Goal: Transaction & Acquisition: Purchase product/service

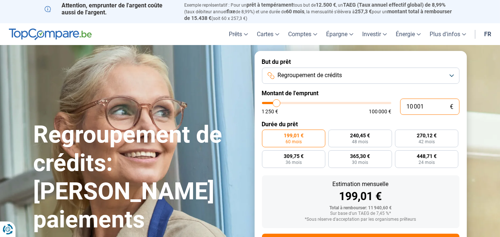
drag, startPoint x: 422, startPoint y: 105, endPoint x: 464, endPoint y: 104, distance: 41.3
click at [396, 107] on div "10 001 € 1 250 € 100 000 €" at bounding box center [361, 106] width 198 height 16
type input "3"
type input "1250"
type input "35"
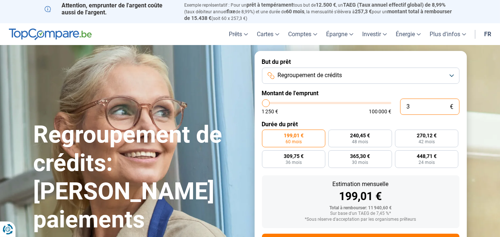
type input "1250"
type input "350"
type input "1250"
type input "3 500"
type input "3500"
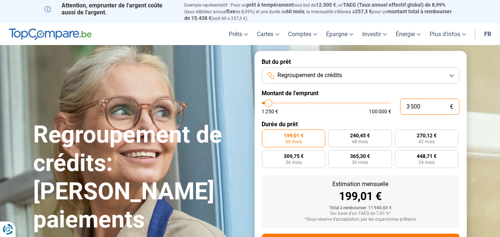
type input "35 000"
type input "35000"
radio input "false"
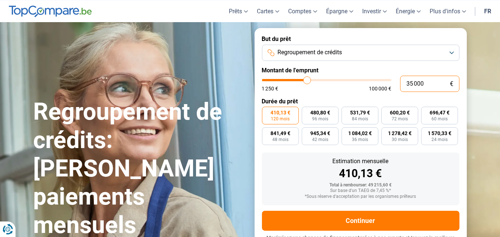
scroll to position [35, 0]
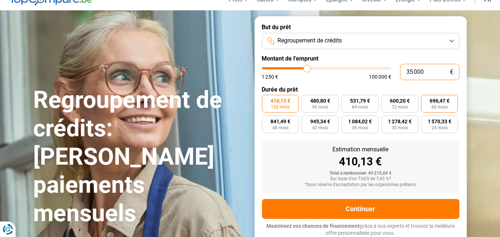
type input "35 000"
click at [438, 105] on span "60 mois" at bounding box center [440, 107] width 16 height 4
click at [426, 100] on input "696,47 € 60 mois" at bounding box center [423, 97] width 5 height 5
radio input "true"
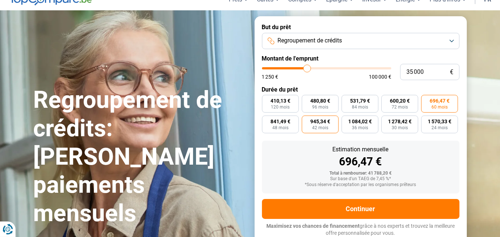
click at [319, 125] on span "42 mois" at bounding box center [320, 127] width 16 height 4
click at [307, 120] on input "945,34 € 42 mois" at bounding box center [304, 117] width 5 height 5
radio input "true"
drag, startPoint x: 413, startPoint y: 70, endPoint x: 405, endPoint y: 70, distance: 8.1
click at [405, 70] on input "35 000" at bounding box center [429, 72] width 59 height 16
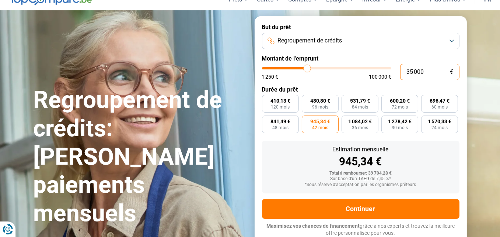
type input "2 000"
type input "2000"
type input "27 000"
type input "27000"
radio input "false"
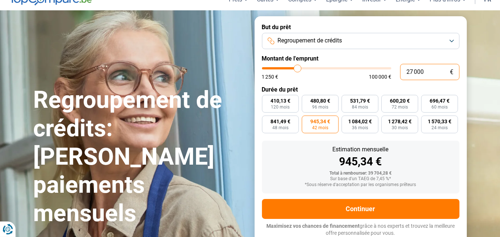
radio input "true"
type input "27 000"
click at [315, 125] on span "42 mois" at bounding box center [320, 127] width 16 height 4
click at [307, 120] on input "729,26 € 42 mois" at bounding box center [304, 117] width 5 height 5
radio input "true"
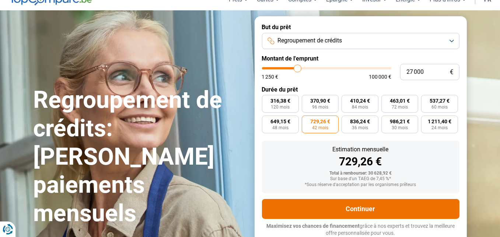
click at [363, 205] on button "Continuer" at bounding box center [361, 209] width 198 height 20
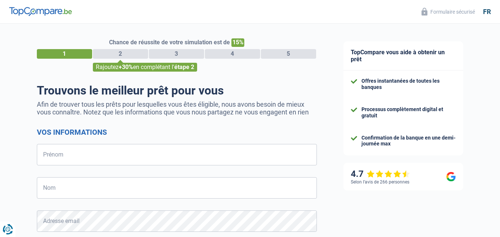
select select "32"
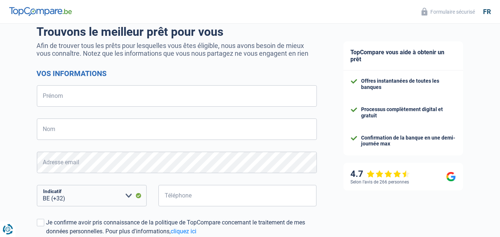
scroll to position [37, 0]
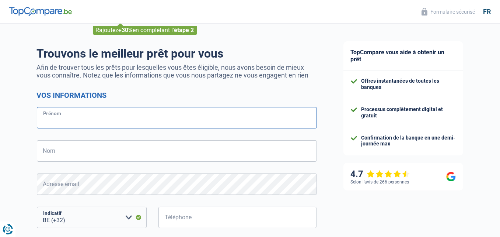
drag, startPoint x: 51, startPoint y: 118, endPoint x: 62, endPoint y: 116, distance: 10.6
click at [51, 118] on input "Prénom" at bounding box center [177, 117] width 280 height 21
type input "Olivier"
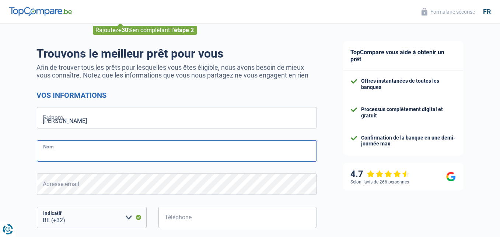
type input "Desmette"
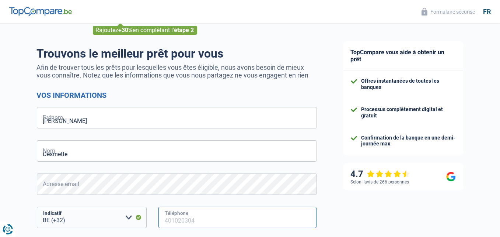
type input "474723913"
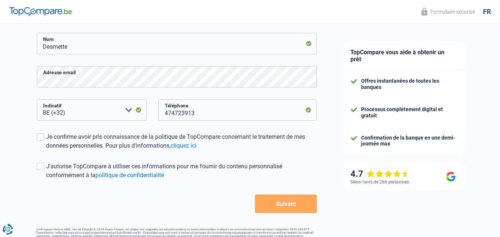
scroll to position [147, 0]
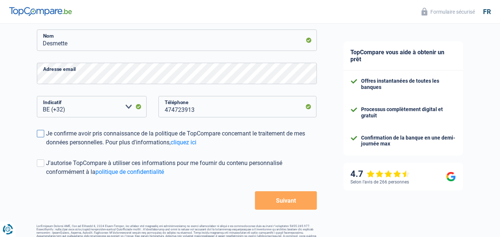
click at [41, 135] on span at bounding box center [40, 133] width 7 height 7
click at [46, 147] on input "Je confirme avoir pris connaissance de la politique de TopCompare concernant le…" at bounding box center [46, 147] width 0 height 0
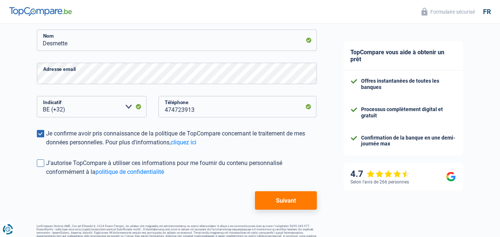
click at [40, 163] on span at bounding box center [40, 162] width 7 height 7
click at [46, 176] on input "J'autorise TopCompare à utiliser ces informations pour me fournir du contenu pe…" at bounding box center [46, 176] width 0 height 0
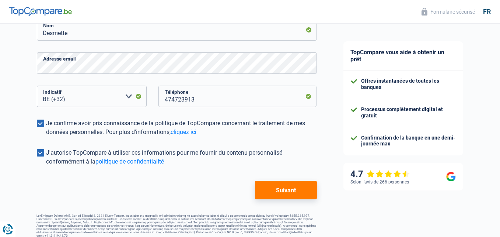
scroll to position [163, 0]
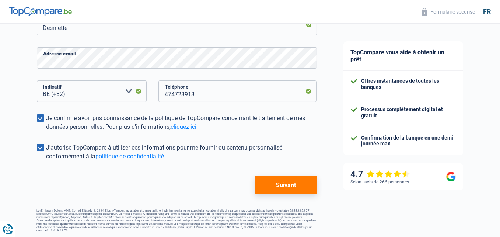
click at [289, 184] on button "Suivant" at bounding box center [286, 185] width 62 height 18
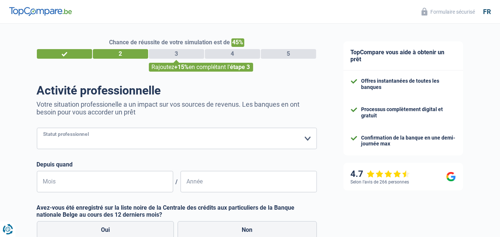
drag, startPoint x: 75, startPoint y: 134, endPoint x: 81, endPoint y: 133, distance: 6.4
click at [74, 134] on select "Ouvrier Employé privé Employé public Invalide Indépendant Pensionné Chômeur Mut…" at bounding box center [177, 138] width 280 height 21
select select "publicEmployee"
click at [37, 128] on select "Ouvrier Employé privé Employé public Invalide Indépendant Pensionné Chômeur Mut…" at bounding box center [177, 138] width 280 height 21
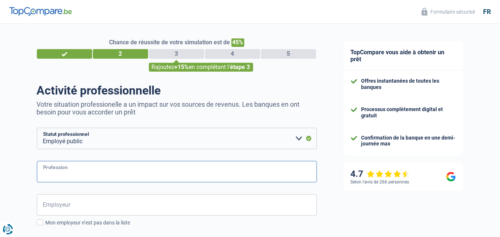
click at [84, 169] on input "Profession" at bounding box center [177, 171] width 280 height 21
type input "fonctionnaire"
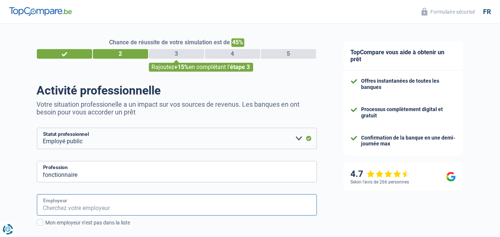
click at [68, 202] on input "Employeur" at bounding box center [177, 204] width 280 height 21
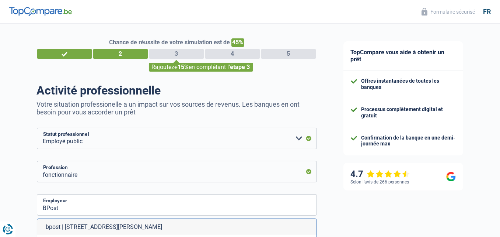
click at [72, 227] on li "bpost | Boulevard Anspach, 1 | 1000 - Bruxelles" at bounding box center [177, 227] width 280 height 16
type input "bpost | Boulevard Anspach, 1 | 1000 - Bruxelles"
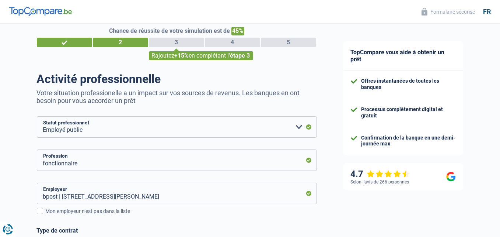
scroll to position [111, 0]
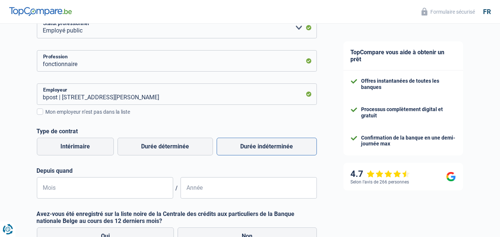
click at [281, 147] on label "Durée indéterminée" at bounding box center [267, 147] width 100 height 18
click at [281, 147] on input "Durée indéterminée" at bounding box center [267, 147] width 100 height 18
radio input "true"
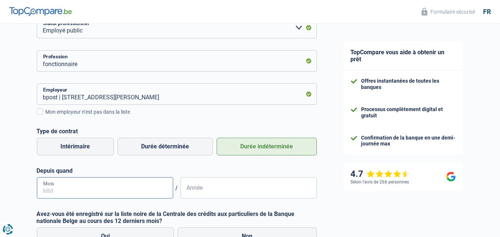
drag, startPoint x: 71, startPoint y: 190, endPoint x: 85, endPoint y: 190, distance: 14.0
click at [70, 190] on input "Mois" at bounding box center [105, 187] width 136 height 21
type input "03"
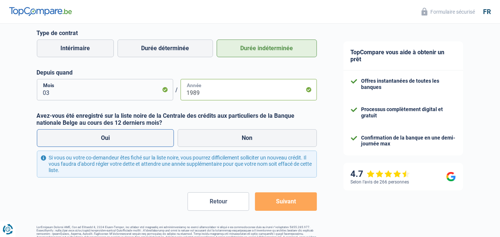
scroll to position [221, 0]
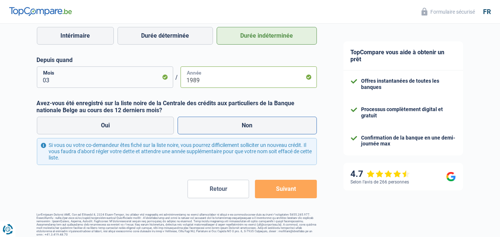
type input "1989"
click at [259, 128] on label "Non" at bounding box center [247, 126] width 139 height 18
click at [259, 128] on input "Non" at bounding box center [247, 126] width 139 height 18
radio input "true"
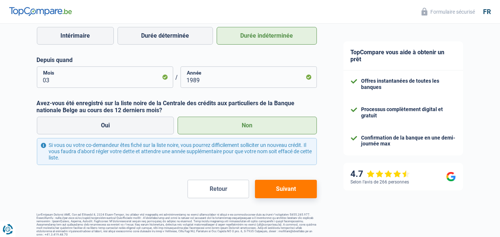
click at [294, 193] on button "Suivant" at bounding box center [286, 189] width 62 height 18
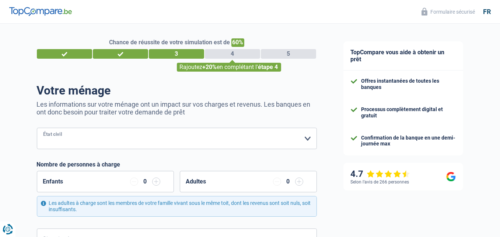
click at [66, 136] on select "Célibataire Marié(e) Cohabitant(e) légal(e) Divorcé(e) Veuf(ve) Séparé (de fait…" at bounding box center [177, 138] width 280 height 21
select select "single"
click at [37, 128] on select "Célibataire Marié(e) Cohabitant(e) légal(e) Divorcé(e) Veuf(ve) Séparé (de fait…" at bounding box center [177, 138] width 280 height 21
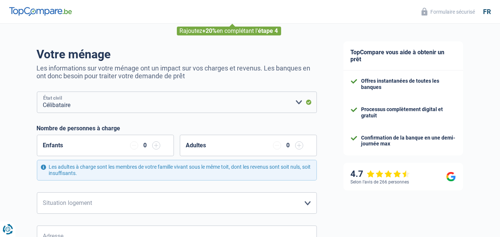
scroll to position [74, 0]
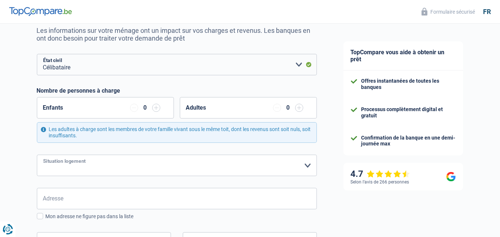
click at [82, 167] on select "Locataire Propriétaire avec prêt hypothécaire Propriétaire sans prêt hypothécai…" at bounding box center [177, 165] width 280 height 21
select select "rents"
click at [37, 155] on select "Locataire Propriétaire avec prêt hypothécaire Propriétaire sans prêt hypothécai…" at bounding box center [177, 165] width 280 height 21
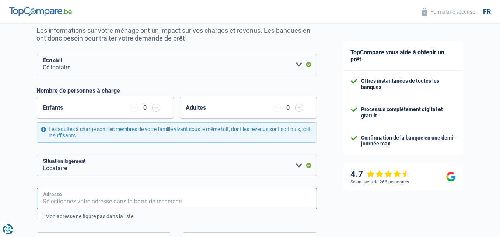
click at [75, 198] on input "Adresse" at bounding box center [177, 198] width 280 height 21
type input "Rue Edouard Sourdeau"
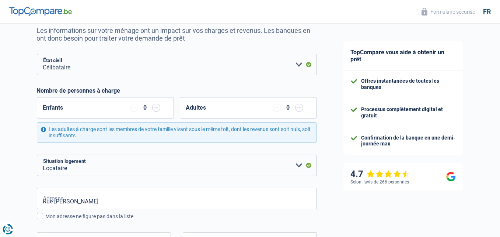
type input "Belgique"
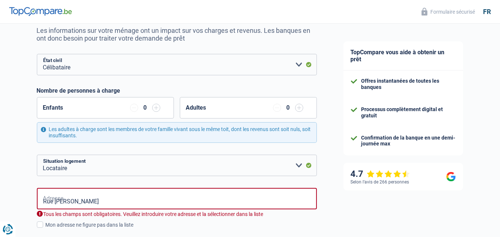
type input "Belgique"
click at [118, 202] on input "Rue Edouard Sourdeau" at bounding box center [177, 198] width 280 height 21
type input "Rue Edouard Sourdeau, 7640, Antoing, BE"
type input "3"
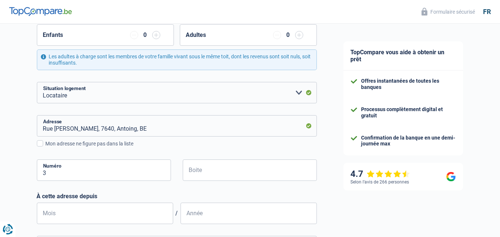
scroll to position [147, 0]
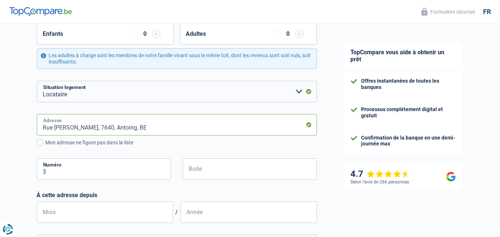
click at [161, 127] on input "Rue Edouard Sourdeau, 7640, Antoing, BE" at bounding box center [177, 124] width 280 height 21
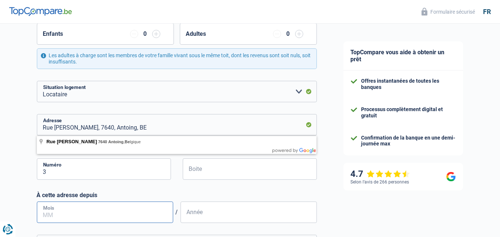
drag, startPoint x: 63, startPoint y: 209, endPoint x: 80, endPoint y: 211, distance: 17.5
click at [63, 209] on input "Mois" at bounding box center [105, 211] width 136 height 21
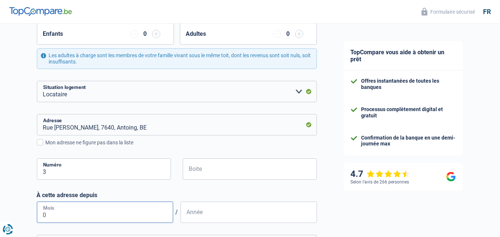
type input "07"
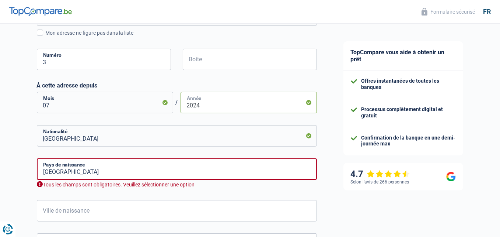
scroll to position [258, 0]
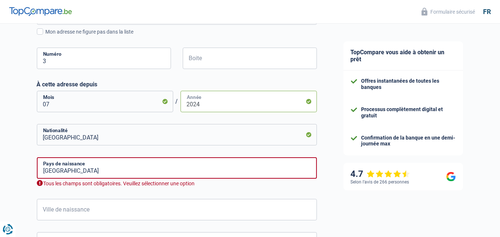
type input "2024"
click at [72, 173] on input "[GEOGRAPHIC_DATA]" at bounding box center [177, 167] width 280 height 21
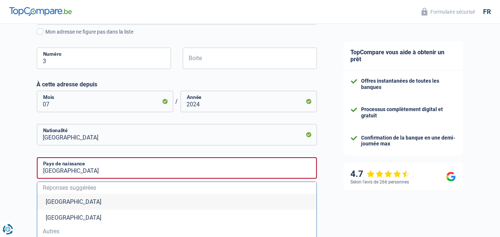
click at [50, 201] on li "[GEOGRAPHIC_DATA]" at bounding box center [177, 202] width 280 height 16
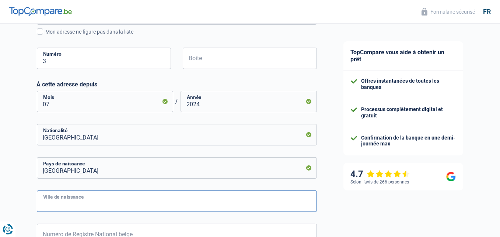
click at [107, 202] on input "Ville de naissance" at bounding box center [177, 200] width 280 height 21
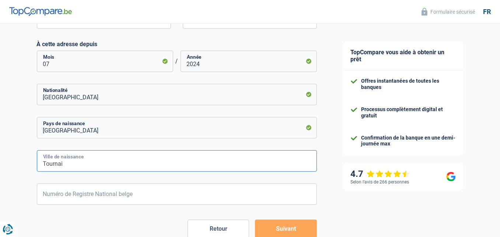
scroll to position [332, 0]
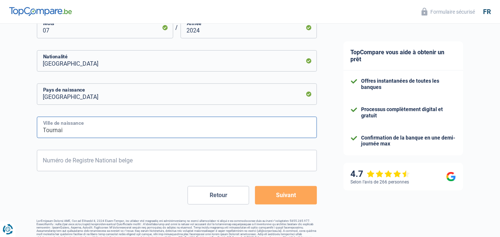
type input "Tournai"
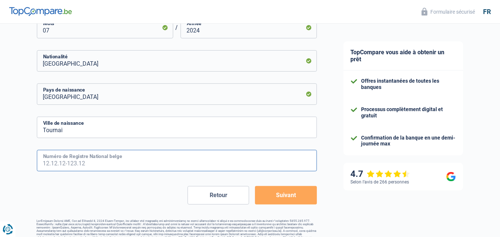
click at [71, 161] on input "Numéro de Registre National belge" at bounding box center [177, 160] width 280 height 21
type input "9"
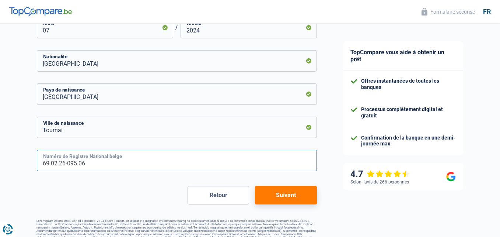
click at [159, 167] on input "69.02.26-095.06" at bounding box center [177, 160] width 280 height 21
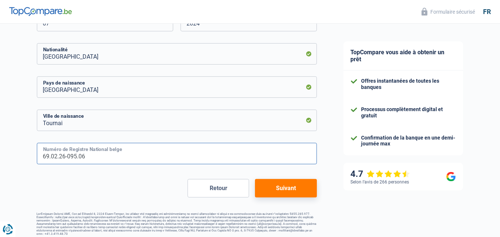
scroll to position [342, 0]
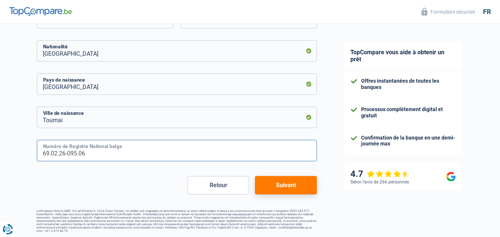
type input "69.02.26-095.06"
click at [289, 185] on button "Suivant" at bounding box center [286, 185] width 62 height 18
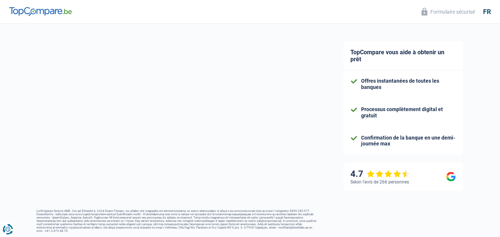
select select "netSalary"
select select "mealVouchers"
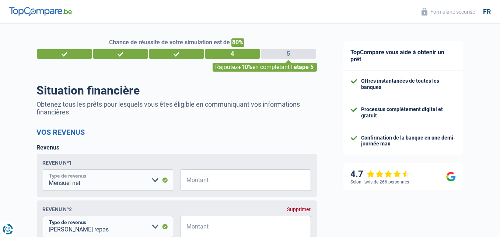
click at [90, 180] on select "Allocation d'handicap Allocations chômage Allocations familiales Chèques repas …" at bounding box center [108, 179] width 131 height 21
click at [43, 170] on select "Allocation d'handicap Allocations chômage Allocations familiales Chèques repas …" at bounding box center [108, 179] width 131 height 21
click at [193, 179] on input "Montant" at bounding box center [250, 179] width 121 height 21
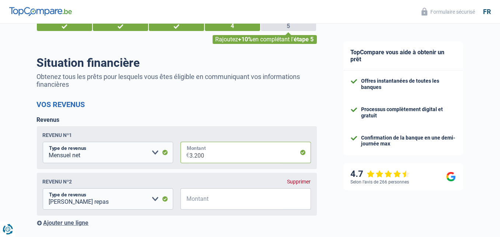
scroll to position [37, 0]
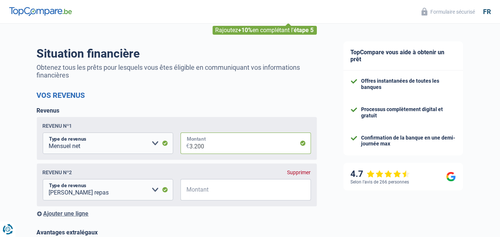
type input "3.200"
click at [193, 192] on input "Montant" at bounding box center [250, 189] width 121 height 21
type input "160"
click at [222, 215] on div "Ajouter une ligne" at bounding box center [177, 213] width 280 height 7
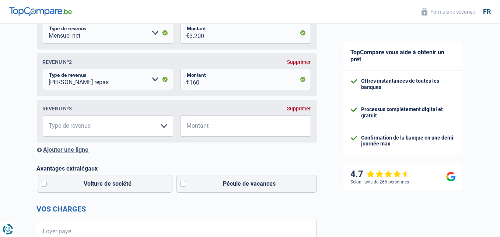
scroll to position [147, 0]
click at [64, 129] on select "Allocation d'handicap Allocations chômage Allocations familiales Chèques repas …" at bounding box center [108, 125] width 131 height 21
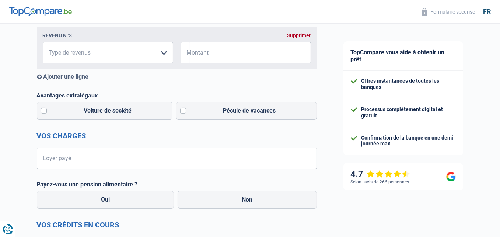
scroll to position [221, 0]
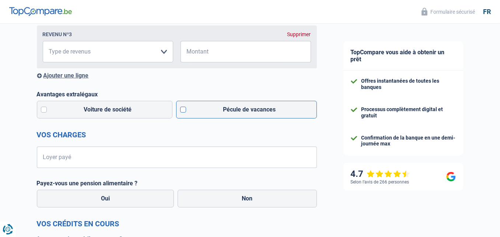
click at [183, 112] on label "Pécule de vacances" at bounding box center [246, 110] width 141 height 18
click at [183, 112] on input "Pécule de vacances" at bounding box center [246, 110] width 141 height 18
checkbox input "true"
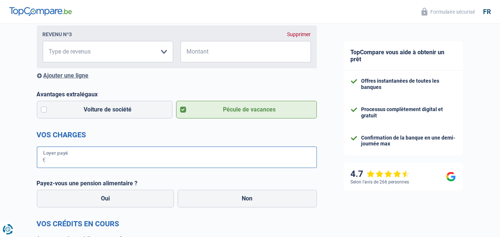
click at [87, 160] on input "Loyer payé" at bounding box center [181, 156] width 271 height 21
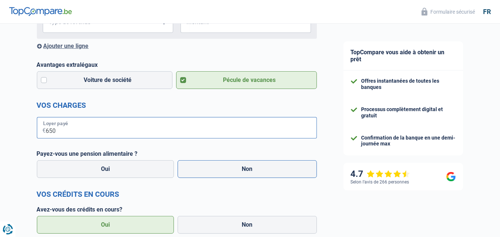
scroll to position [258, 0]
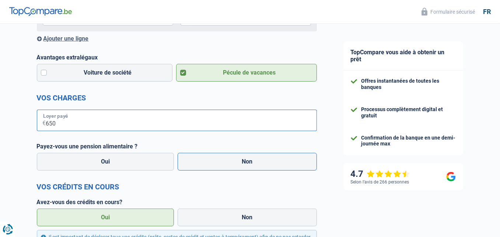
type input "650"
click at [237, 163] on label "Non" at bounding box center [247, 162] width 139 height 18
click at [237, 163] on input "Non" at bounding box center [247, 162] width 139 height 18
radio input "true"
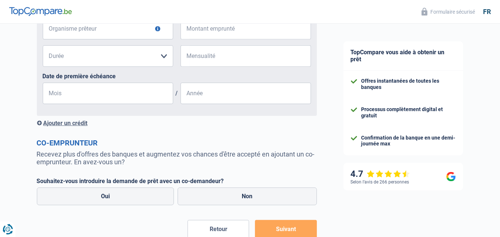
scroll to position [479, 0]
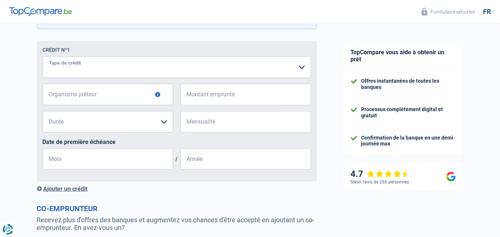
click at [93, 65] on select "Carte ou ouverture de crédit Prêt hypothécaire Vente à tempérament Prêt à tempé…" at bounding box center [177, 66] width 268 height 21
select select "cardOrCredit"
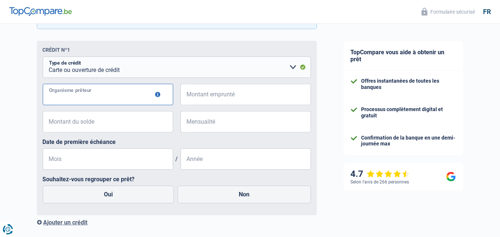
click at [98, 100] on input "Organisme prêteur" at bounding box center [108, 94] width 131 height 21
type input "beobank"
click at [213, 100] on input "Montant emprunté" at bounding box center [250, 94] width 121 height 21
type input "8.000"
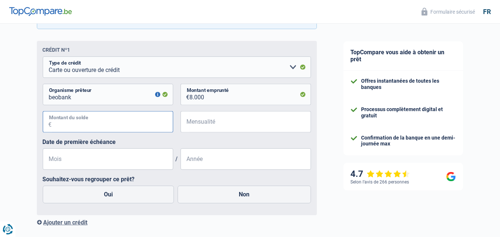
click at [61, 124] on input "Montant du solde" at bounding box center [112, 121] width 121 height 21
click at [214, 98] on input "8.000" at bounding box center [250, 94] width 121 height 21
click at [100, 122] on input "Montant du solde" at bounding box center [112, 121] width 121 height 21
type input "7.500"
click at [200, 125] on input "Mensualité" at bounding box center [250, 121] width 121 height 21
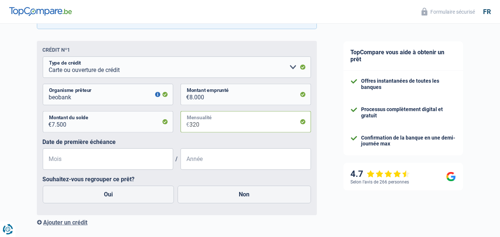
type input "320"
click at [102, 159] on input "Mois" at bounding box center [108, 158] width 131 height 21
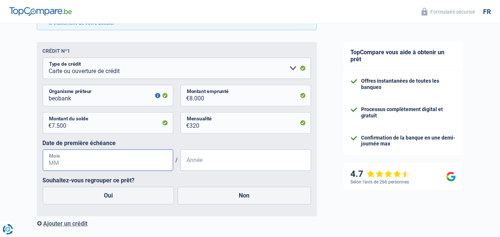
scroll to position [478, 0]
click at [157, 98] on button "button" at bounding box center [157, 95] width 5 height 5
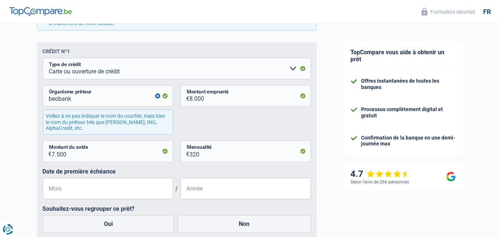
click at [157, 98] on button "button" at bounding box center [157, 95] width 5 height 5
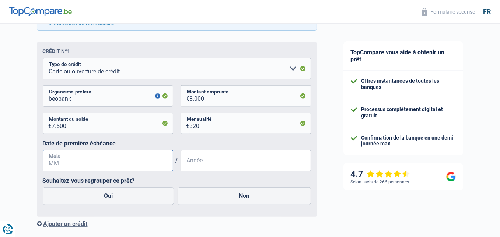
click at [72, 163] on input "Mois" at bounding box center [108, 160] width 131 height 21
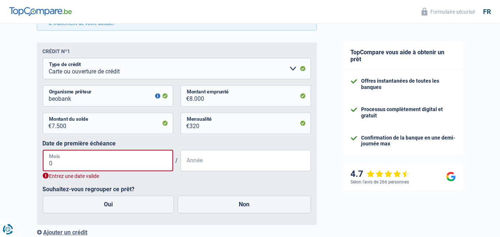
type input "09"
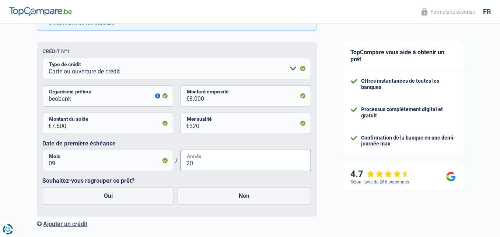
type input "2"
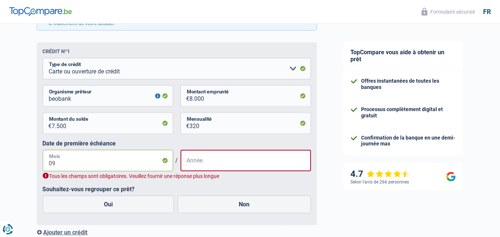
drag, startPoint x: 64, startPoint y: 162, endPoint x: 38, endPoint y: 171, distance: 27.9
click at [37, 171] on div "Crédit nº1 Carte ou ouverture de crédit Prêt hypothécaire Vente à tempérament P…" at bounding box center [177, 133] width 280 height 183
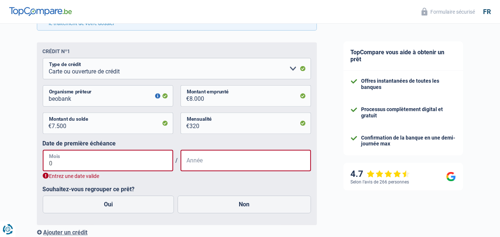
type input "08"
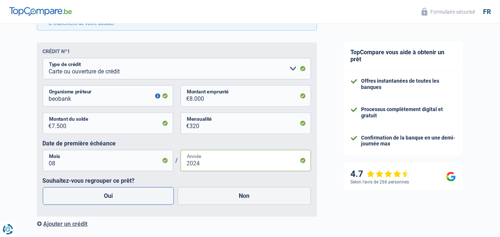
type input "2024"
click at [136, 196] on label "Oui" at bounding box center [109, 196] width 132 height 18
click at [136, 196] on input "Oui" at bounding box center [109, 196] width 132 height 18
radio input "true"
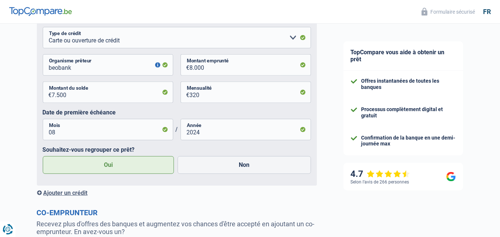
scroll to position [552, 0]
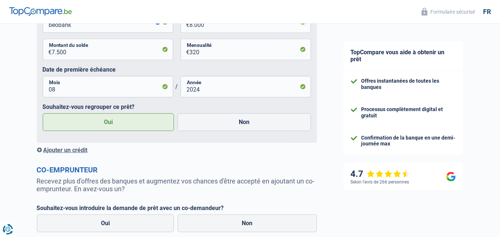
click at [65, 150] on div "Ajouter un crédit" at bounding box center [177, 149] width 280 height 7
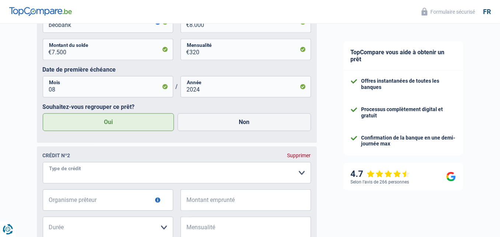
drag, startPoint x: 70, startPoint y: 171, endPoint x: 80, endPoint y: 171, distance: 9.6
click at [70, 171] on select "Carte ou ouverture de crédit Prêt hypothécaire Vente à tempérament Prêt à tempé…" at bounding box center [177, 172] width 268 height 21
select select "personalLoan"
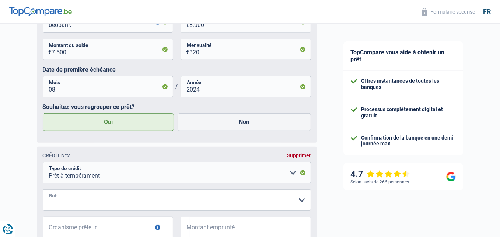
click at [65, 200] on select "Confort maison: meubles, textile, peinture, électroménager, outillage non-profe…" at bounding box center [177, 199] width 268 height 21
select select "other"
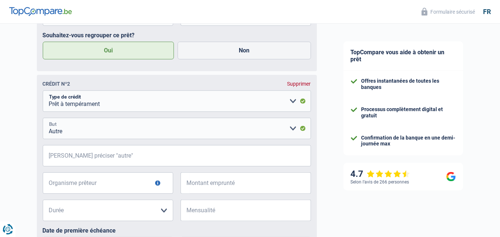
scroll to position [625, 0]
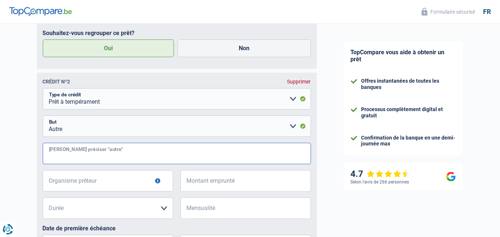
drag, startPoint x: 73, startPoint y: 154, endPoint x: 93, endPoint y: 155, distance: 19.9
click at [73, 155] on input "Veuillez préciser "autre"" at bounding box center [177, 153] width 268 height 21
type input "convenance personnelle"
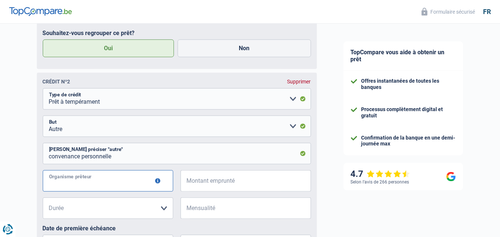
click at [108, 185] on input "Organisme prêteur" at bounding box center [108, 180] width 131 height 21
type input "alpha crédit"
click at [208, 185] on input "Montant emprunté" at bounding box center [250, 180] width 121 height 21
type input "10.000"
click at [126, 212] on select "12 mois 18 mois 24 mois 30 mois 36 mois 42 mois 48 mois Veuillez sélectionner u…" at bounding box center [108, 207] width 131 height 21
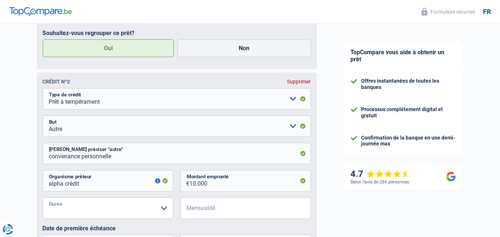
select select "48"
click at [43, 200] on select "12 mois 18 mois 24 mois 30 mois 36 mois 42 mois 48 mois Veuillez sélectionner u…" at bounding box center [108, 207] width 131 height 21
click at [198, 213] on input "Mensualité" at bounding box center [250, 207] width 121 height 21
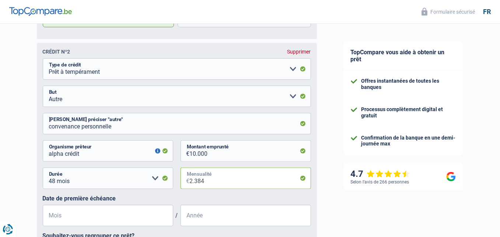
scroll to position [699, 0]
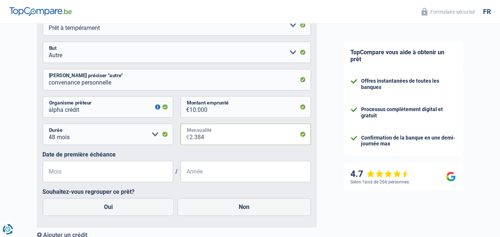
type input "2.384"
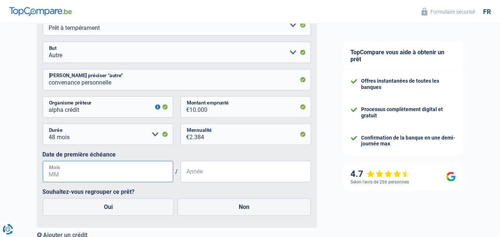
click at [115, 175] on input "Mois" at bounding box center [108, 171] width 131 height 21
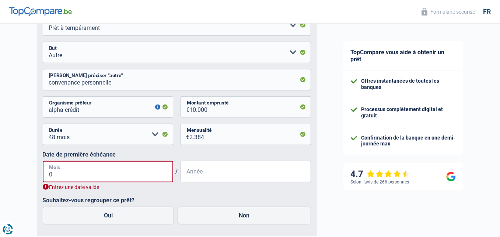
type input "09"
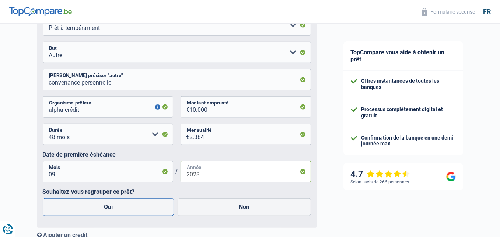
type input "2023"
click at [125, 209] on label "Oui" at bounding box center [109, 207] width 132 height 18
click at [125, 209] on input "Oui" at bounding box center [109, 207] width 132 height 18
radio input "true"
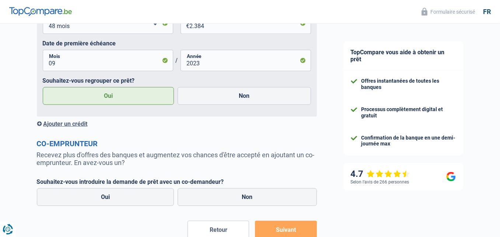
scroll to position [858, 0]
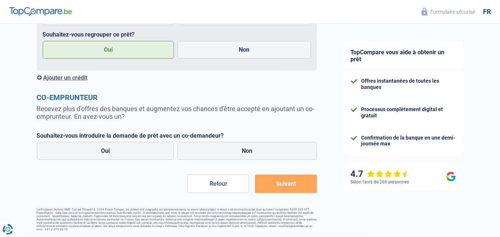
click at [74, 78] on div "Ajouter un crédit" at bounding box center [177, 77] width 280 height 7
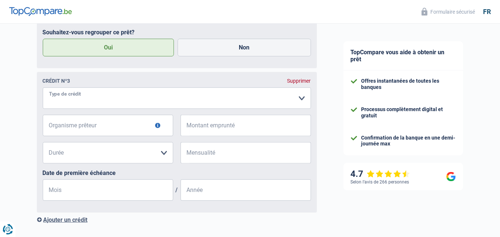
click at [79, 104] on select "Carte ou ouverture de crédit Prêt hypothécaire Vente à tempérament Prêt à tempé…" at bounding box center [177, 97] width 268 height 21
select select "carLoan"
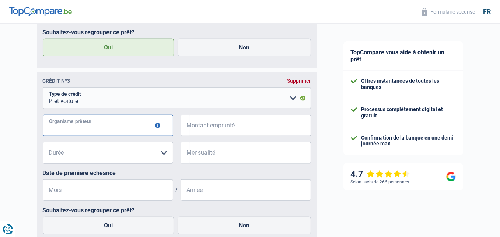
click at [74, 127] on input "Organisme prêteur" at bounding box center [108, 125] width 131 height 21
type input "record credits"
click at [222, 127] on input "Montant emprunté" at bounding box center [250, 125] width 121 height 21
click at [205, 131] on input "207.216" at bounding box center [250, 125] width 121 height 21
drag, startPoint x: 212, startPoint y: 132, endPoint x: 190, endPoint y: 134, distance: 22.2
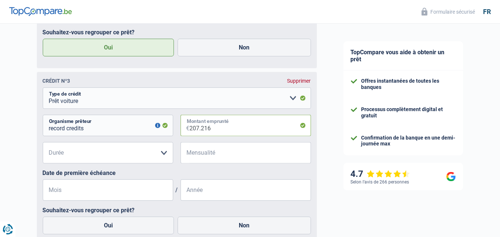
click at [188, 134] on div "207.216 € Montant emprunté" at bounding box center [246, 125] width 131 height 21
type input "20.721"
click at [136, 153] on select "12 mois 18 mois 24 mois 30 mois 36 mois 42 mois 48 mois 60 mois 72 mois 84 mois…" at bounding box center [108, 152] width 131 height 21
select select "60"
click at [43, 145] on select "12 mois 18 mois 24 mois 30 mois 36 mois 42 mois 48 mois 60 mois 72 mois 84 mois…" at bounding box center [108, 152] width 131 height 21
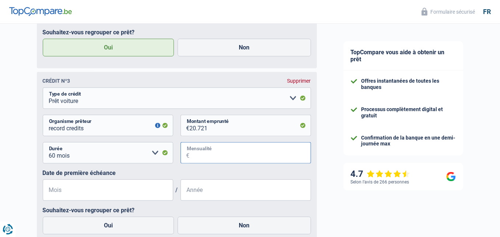
click at [207, 157] on input "Mensualité" at bounding box center [250, 152] width 121 height 21
type input "389"
click at [80, 191] on input "Mois" at bounding box center [108, 189] width 131 height 21
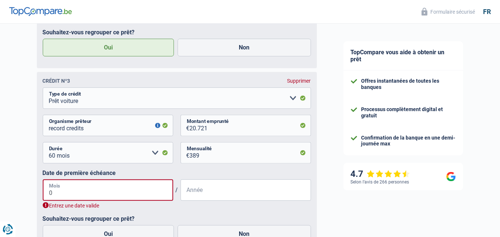
type input "04"
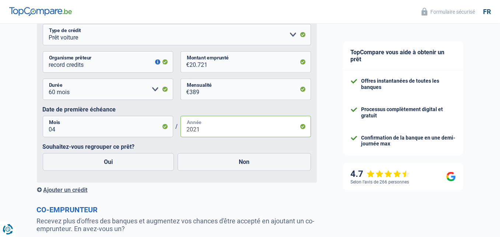
scroll to position [932, 0]
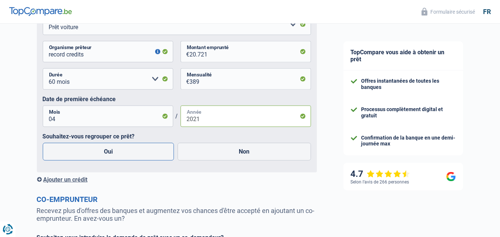
type input "2021"
click at [109, 152] on label "Oui" at bounding box center [109, 152] width 132 height 18
click at [109, 152] on input "Oui" at bounding box center [109, 152] width 132 height 18
radio input "true"
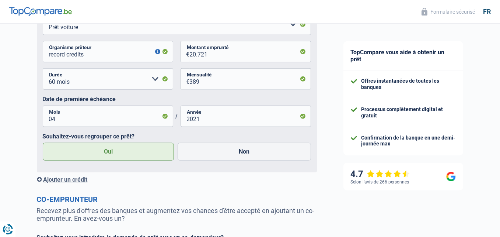
click at [70, 183] on div "Ajouter un crédit" at bounding box center [177, 179] width 280 height 7
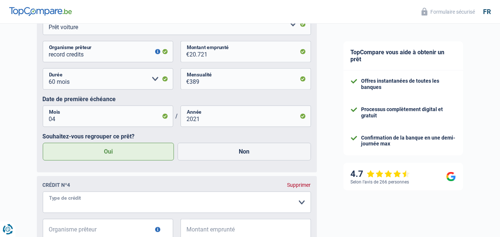
click at [73, 203] on select "Carte ou ouverture de crédit Prêt hypothécaire Vente à tempérament Prêt à tempé…" at bounding box center [177, 201] width 268 height 21
select select "carLoan"
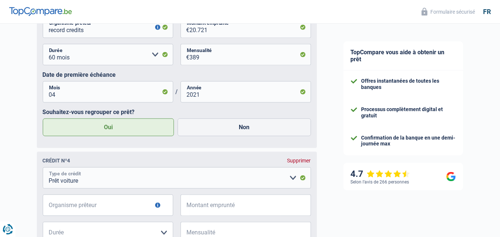
scroll to position [1006, 0]
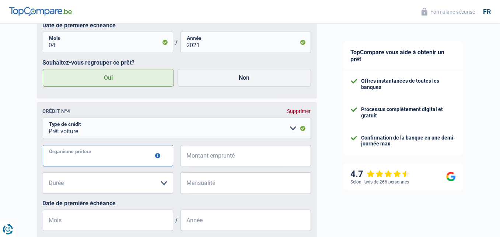
click at [100, 161] on input "Organisme prêteur" at bounding box center [108, 155] width 131 height 21
type input "Fortis Laons"
drag, startPoint x: 209, startPoint y: 158, endPoint x: 214, endPoint y: 158, distance: 4.1
click at [210, 158] on input "Montant emprunté" at bounding box center [250, 155] width 121 height 21
type input "20.000"
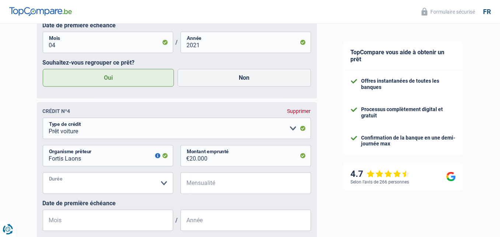
click at [164, 187] on select "12 mois 18 mois 24 mois 30 mois 36 mois 42 mois 48 mois 60 mois 72 mois 84 mois…" at bounding box center [108, 182] width 131 height 21
select select "60"
click at [43, 176] on select "12 mois 18 mois 24 mois 30 mois 36 mois 42 mois 48 mois 60 mois 72 mois 84 mois…" at bounding box center [108, 182] width 131 height 21
click at [213, 190] on input "Mensualité" at bounding box center [250, 182] width 121 height 21
type input "398"
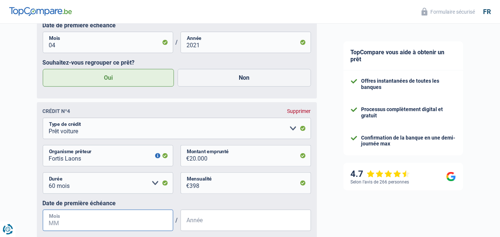
click at [112, 223] on input "Mois" at bounding box center [108, 219] width 131 height 21
click at [61, 223] on input "Mois" at bounding box center [108, 219] width 131 height 21
type input "10"
type input "0"
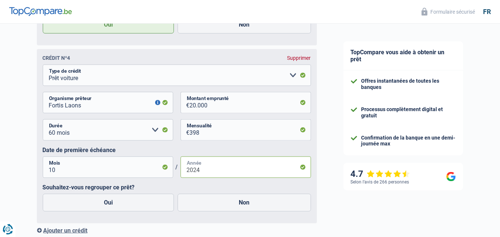
scroll to position [1117, 0]
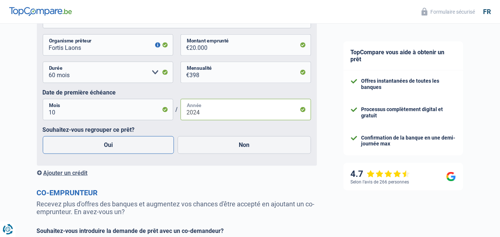
type input "2024"
click at [100, 146] on label "Oui" at bounding box center [109, 145] width 132 height 18
click at [100, 146] on input "Oui" at bounding box center [109, 145] width 132 height 18
radio input "true"
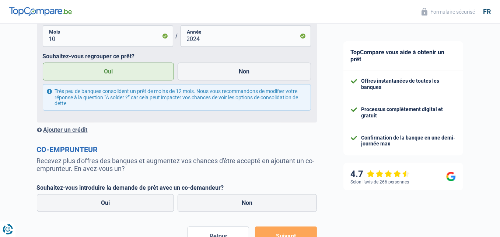
scroll to position [1190, 0]
click at [245, 207] on label "Non" at bounding box center [247, 203] width 139 height 18
click at [245, 207] on input "Non" at bounding box center [247, 203] width 139 height 18
radio input "true"
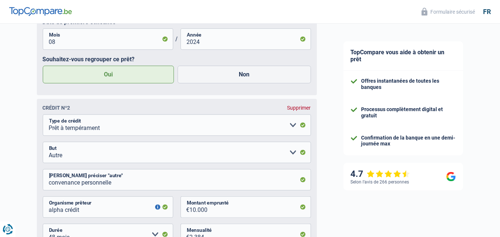
scroll to position [479, 0]
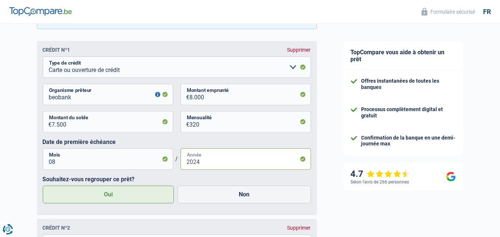
click at [200, 164] on input "2024" at bounding box center [246, 158] width 131 height 21
type input "2023"
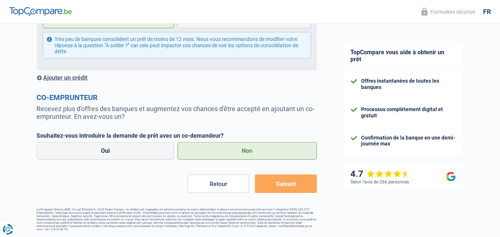
click at [288, 183] on button "Suivant" at bounding box center [286, 183] width 62 height 18
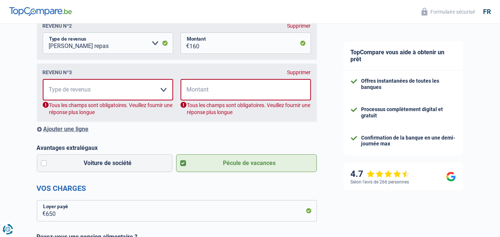
scroll to position [119, 0]
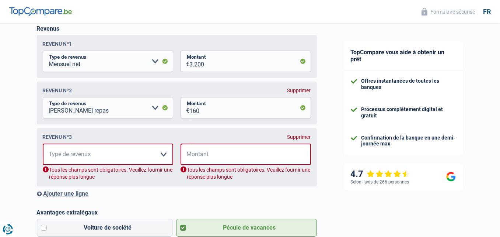
click at [300, 138] on div "Supprimer" at bounding box center [300, 137] width 24 height 6
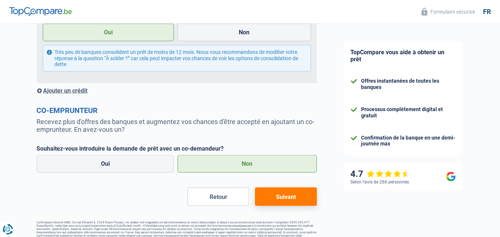
scroll to position [1198, 0]
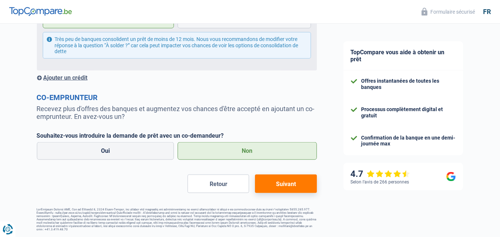
click at [290, 186] on button "Suivant" at bounding box center [286, 183] width 62 height 18
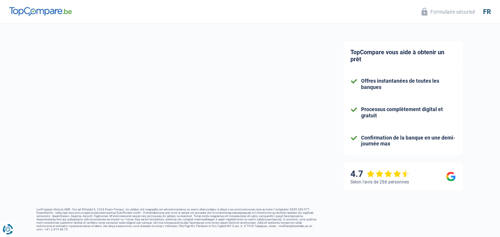
select select "refinancing"
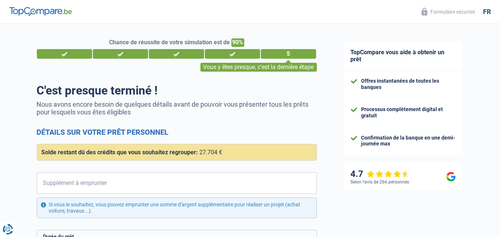
click at [231, 53] on div "4" at bounding box center [232, 54] width 55 height 10
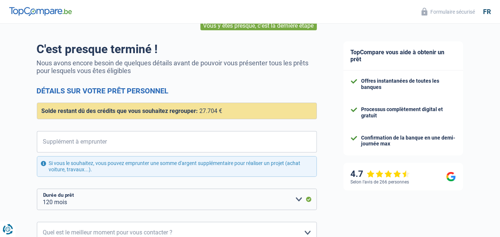
scroll to position [147, 0]
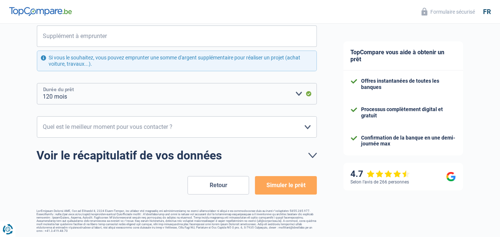
click at [299, 94] on select "12 mois 18 mois 24 mois 30 mois 36 mois 42 mois 48 mois 60 mois 72 mois 84 mois…" at bounding box center [177, 93] width 280 height 21
select select "42"
click at [37, 83] on select "12 mois 18 mois 24 mois 30 mois 36 mois 42 mois 48 mois 60 mois 72 mois 84 mois…" at bounding box center [177, 93] width 280 height 21
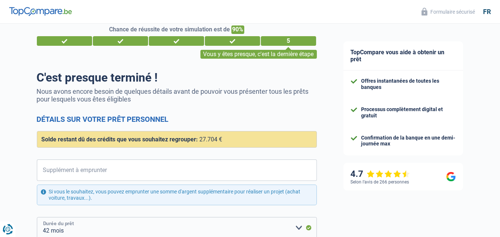
scroll to position [0, 0]
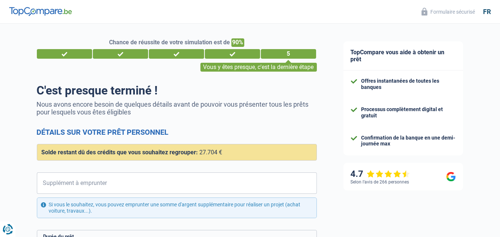
click at [240, 55] on div "4" at bounding box center [232, 54] width 55 height 10
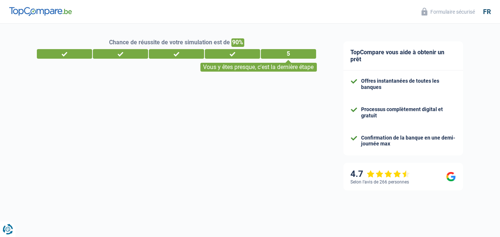
select select "netSalary"
select select "mealVouchers"
select select "cardOrCredit"
select select "personalLoan"
select select "other"
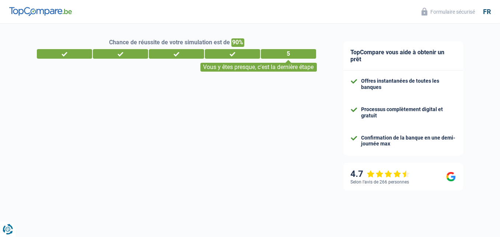
select select "48"
select select "carLoan"
select select "60"
select select "carLoan"
select select "60"
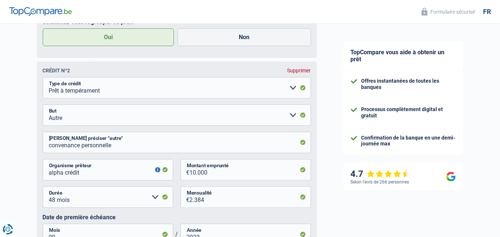
scroll to position [664, 0]
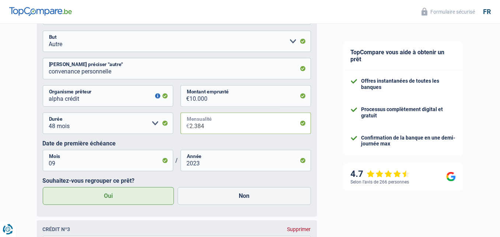
click at [206, 130] on input "2.384" at bounding box center [250, 122] width 121 height 21
drag, startPoint x: 205, startPoint y: 128, endPoint x: 183, endPoint y: 130, distance: 22.6
click at [183, 130] on div "2.384 € Mensualité" at bounding box center [246, 122] width 131 height 21
click at [331, 142] on div "TopCompare vous aide à obtenir un prêt Offres instantanées de toutes les banque…" at bounding box center [415, 64] width 170 height 1409
drag, startPoint x: 201, startPoint y: 127, endPoint x: 175, endPoint y: 129, distance: 26.3
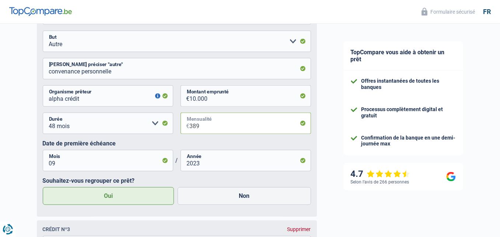
click at [175, 129] on div "12 mois 18 mois 24 mois 30 mois 36 mois 42 mois 48 mois Veuillez sélectionner u…" at bounding box center [177, 125] width 268 height 27
type input "238"
click at [325, 135] on div "Chance de réussite de votre simulation est de 90% 1 2 3 4 5 Vous y êtes presque…" at bounding box center [165, 61] width 330 height 1409
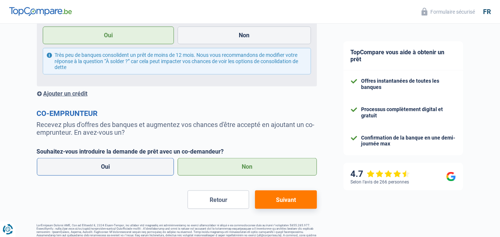
scroll to position [1180, 0]
click at [285, 204] on button "Suivant" at bounding box center [286, 199] width 62 height 18
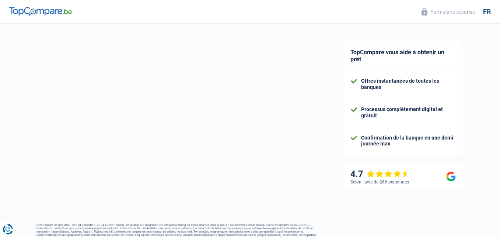
select select "refinancing"
select select "120"
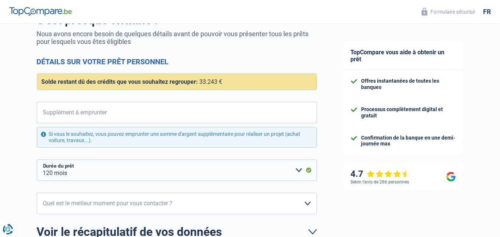
scroll to position [74, 0]
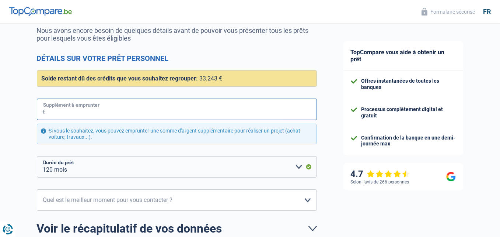
click at [86, 109] on input "Supplément à emprunter" at bounding box center [181, 108] width 271 height 21
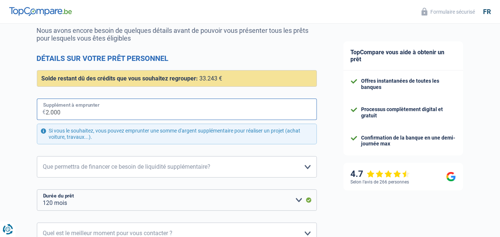
type input "2.000"
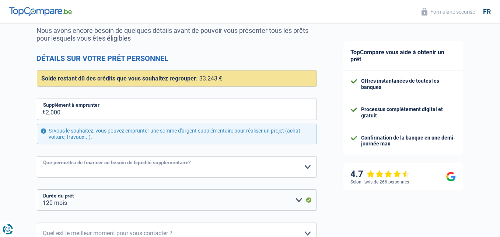
click at [91, 166] on select "Confort maison: meubles, textile, peinture, électroménager, outillage non-profe…" at bounding box center [177, 166] width 280 height 21
select select "household"
click at [37, 156] on select "Confort maison: meubles, textile, peinture, électroménager, outillage non-profe…" at bounding box center [177, 166] width 280 height 21
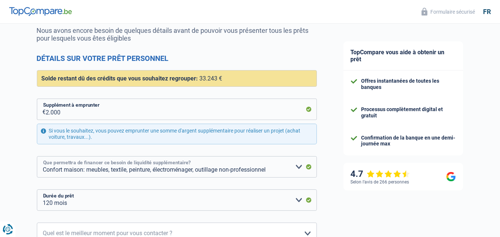
scroll to position [147, 0]
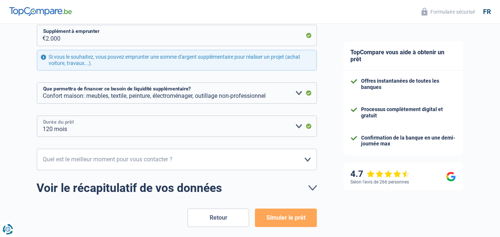
click at [300, 126] on select "12 mois 18 mois 24 mois 30 mois 36 mois 42 mois 48 mois 60 mois 72 mois 84 mois…" at bounding box center [177, 125] width 280 height 21
select select "42"
click at [37, 115] on select "12 mois 18 mois 24 mois 30 mois 36 mois 42 mois 48 mois 60 mois 72 mois 84 mois…" at bounding box center [177, 125] width 280 height 21
click at [101, 159] on select "10h-12h 12h-14h 14h-16h 16h-18h Veuillez sélectionner une option" at bounding box center [177, 159] width 280 height 21
select select "16-18"
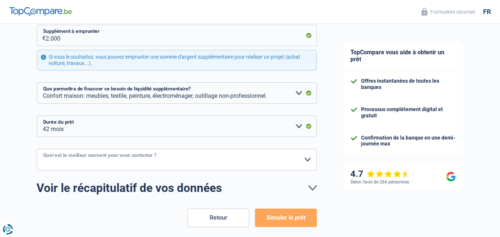
click at [37, 149] on select "10h-12h 12h-14h 14h-16h 16h-18h Veuillez sélectionner une option" at bounding box center [177, 159] width 280 height 21
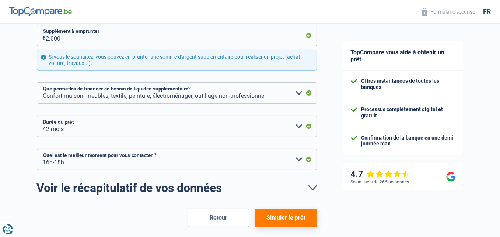
click at [295, 219] on button "Simuler le prêt" at bounding box center [286, 217] width 62 height 18
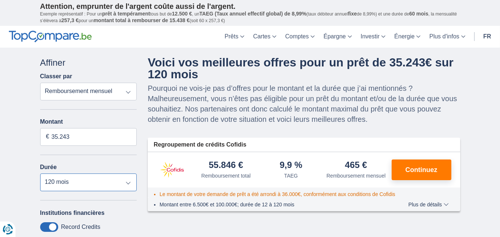
click at [128, 182] on select "12 mois 18 mois 24 mois 30 mois 36 mois 42 mois 48 mois 60 mois 72 mois 84 mois…" at bounding box center [88, 182] width 97 height 18
click at [40, 173] on select "12 mois 18 mois 24 mois 30 mois 36 mois 42 mois 48 mois 60 mois 72 mois 84 mois…" at bounding box center [88, 182] width 97 height 18
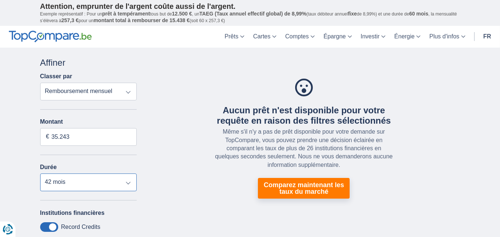
click at [129, 183] on select "12 mois 18 mois 24 mois 30 mois 36 mois 42 mois 48 mois 60 mois 72 mois 84 mois…" at bounding box center [88, 182] width 97 height 18
click at [40, 173] on select "12 mois 18 mois 24 mois 30 mois 36 mois 42 mois 48 mois 60 mois 72 mois 84 mois…" at bounding box center [88, 182] width 97 height 18
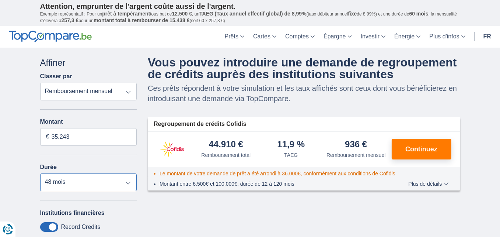
click at [129, 183] on select "12 mois 18 mois 24 mois 30 mois 36 mois 42 mois 48 mois 60 mois 72 mois 84 mois…" at bounding box center [88, 182] width 97 height 18
click at [40, 173] on select "12 mois 18 mois 24 mois 30 mois 36 mois 42 mois 48 mois 60 mois 72 mois 84 mois…" at bounding box center [88, 182] width 97 height 18
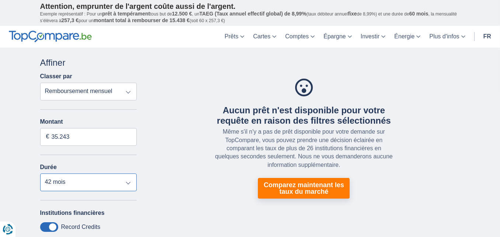
click at [126, 182] on select "12 mois 18 mois 24 mois 30 mois 36 mois 42 mois 48 mois 60 mois 72 mois 84 mois…" at bounding box center [88, 182] width 97 height 18
click at [40, 173] on select "12 mois 18 mois 24 mois 30 mois 36 mois 42 mois 48 mois 60 mois 72 mois 84 mois…" at bounding box center [88, 182] width 97 height 18
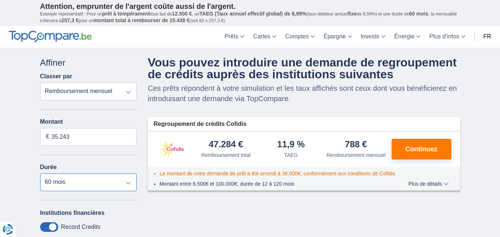
click at [129, 180] on select "12 mois 18 mois 24 mois 30 mois 36 mois 42 mois 48 mois 60 mois 72 mois 84 mois…" at bounding box center [88, 182] width 97 height 18
click at [40, 173] on select "12 mois 18 mois 24 mois 30 mois 36 mois 42 mois 48 mois 60 mois 72 mois 84 mois…" at bounding box center [88, 182] width 97 height 18
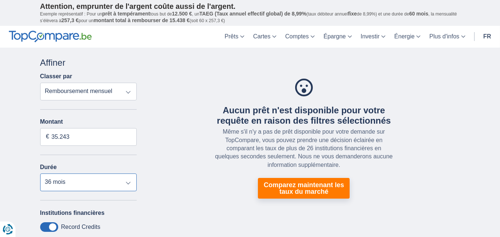
click at [129, 183] on select "12 mois 18 mois 24 mois 30 mois 36 mois 42 mois 48 mois 60 mois 72 mois 84 mois…" at bounding box center [88, 182] width 97 height 18
select select "48"
click at [40, 173] on select "12 mois 18 mois 24 mois 30 mois 36 mois 42 mois 48 mois 60 mois 72 mois 84 mois…" at bounding box center [88, 182] width 97 height 18
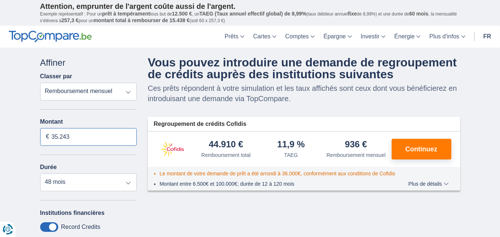
click at [58, 135] on input "35.243" at bounding box center [88, 137] width 97 height 18
click at [437, 182] on span "Plus de détails" at bounding box center [429, 183] width 40 height 5
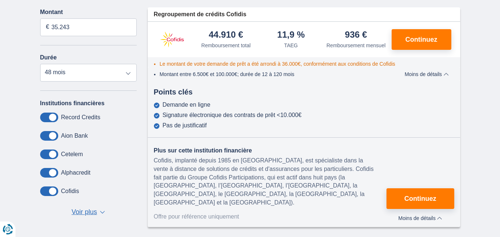
scroll to position [111, 0]
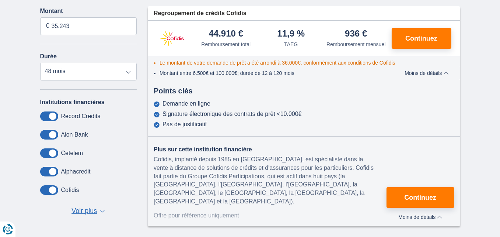
click at [71, 152] on label "Cetelem" at bounding box center [72, 153] width 22 height 7
click at [88, 211] on span "Voir plus" at bounding box center [84, 211] width 25 height 10
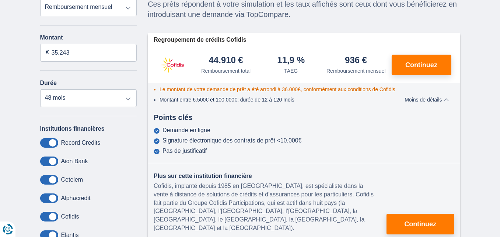
scroll to position [74, 0]
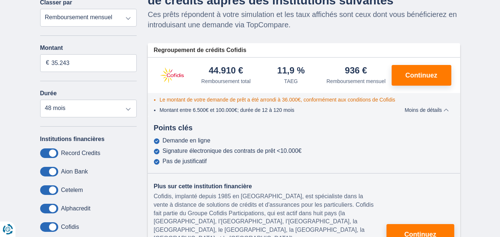
click at [67, 170] on label "Aion Bank" at bounding box center [74, 171] width 27 height 7
drag, startPoint x: 74, startPoint y: 61, endPoint x: 51, endPoint y: 65, distance: 22.7
click at [51, 65] on input "35.243" at bounding box center [88, 63] width 97 height 18
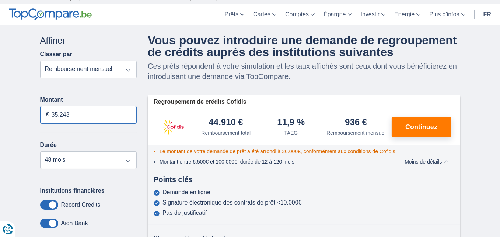
scroll to position [0, 0]
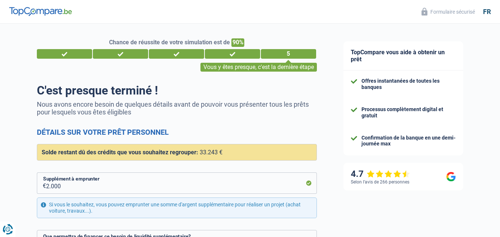
select select "refinancing"
select select "household"
select select "120"
select select "16-18"
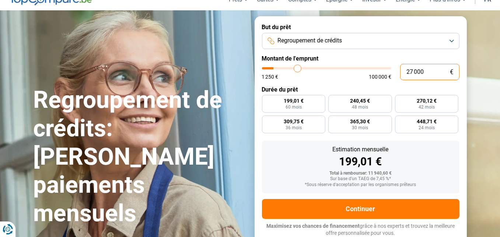
click at [428, 70] on input "27 000" at bounding box center [429, 72] width 59 height 16
drag, startPoint x: 425, startPoint y: 71, endPoint x: 404, endPoint y: 73, distance: 20.7
click at [404, 73] on input "27 000" at bounding box center [429, 72] width 59 height 16
click at [426, 72] on input "27 000" at bounding box center [429, 72] width 59 height 16
type input "2 700"
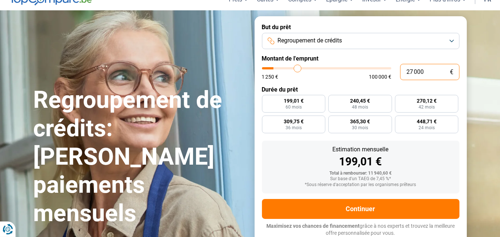
type input "2750"
type input "270"
type input "1250"
type input "27"
type input "1250"
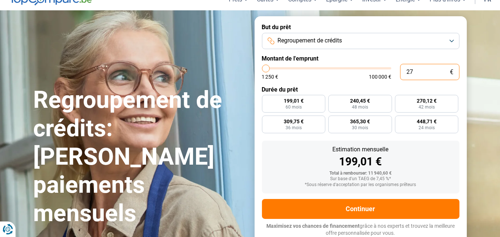
type input "2"
type input "1250"
type input "0"
type input "1250"
type input "1 250"
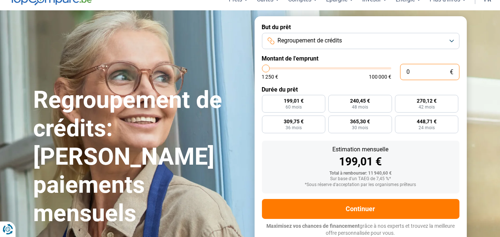
type input "1250"
radio input "true"
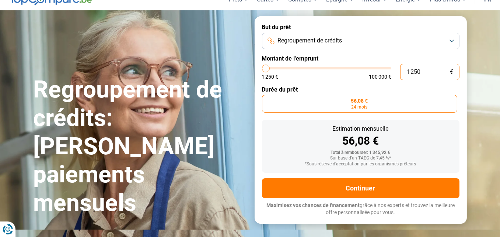
scroll to position [14, 0]
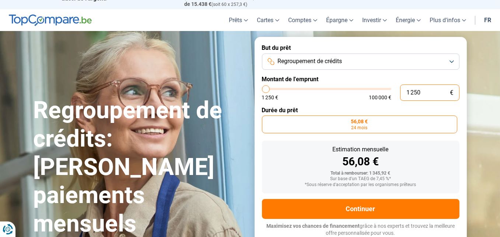
type input "125"
type input "1250"
type input "1 251"
type input "1250"
type input "12 518"
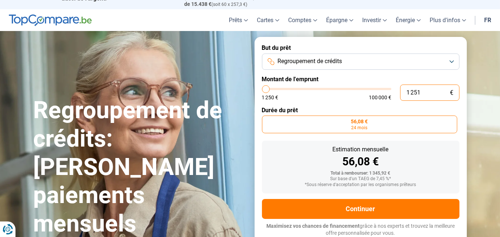
type input "12500"
type input "1 251"
type input "1250"
type input "125"
type input "1250"
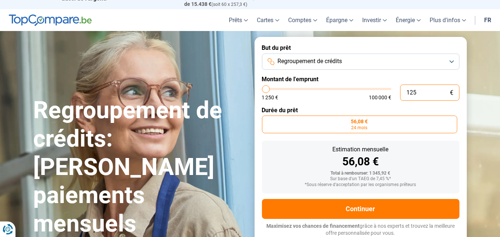
type input "12"
type input "1250"
type input "1"
type input "1250"
type input "0"
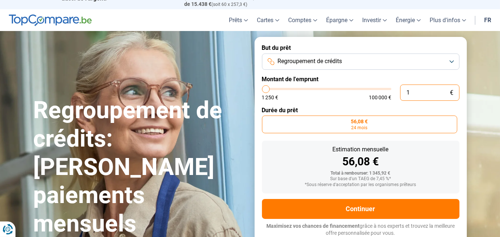
type input "1250"
type input "1"
type input "1250"
type input "18"
type input "1250"
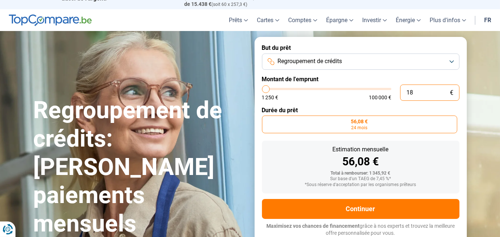
type input "180"
type input "1250"
type input "1 800"
type input "1750"
type input "18 000"
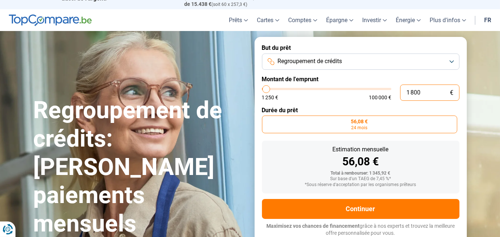
type input "18000"
radio input "false"
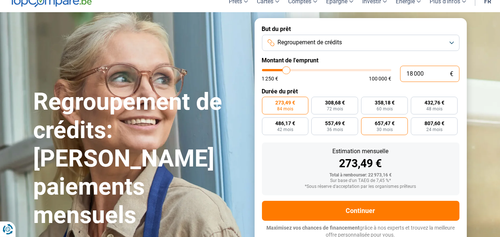
scroll to position [35, 0]
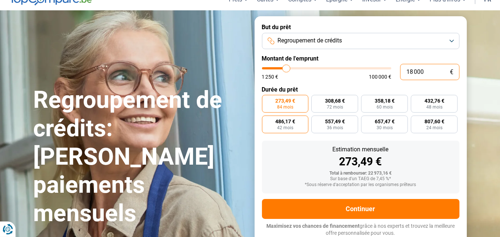
type input "18 000"
click at [287, 125] on span "42 mois" at bounding box center [285, 127] width 16 height 4
click at [267, 120] on input "486,17 € 42 mois" at bounding box center [264, 117] width 5 height 5
radio input "true"
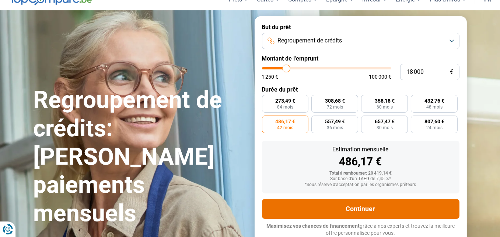
click at [356, 206] on button "Continuer" at bounding box center [361, 209] width 198 height 20
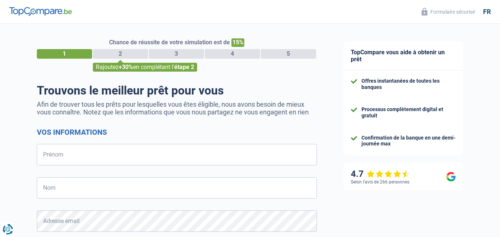
select select "32"
click at [86, 151] on input "Prénom" at bounding box center [177, 154] width 280 height 21
type input "[PERSON_NAME]"
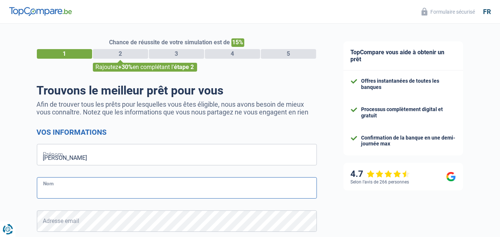
type input "Desmette"
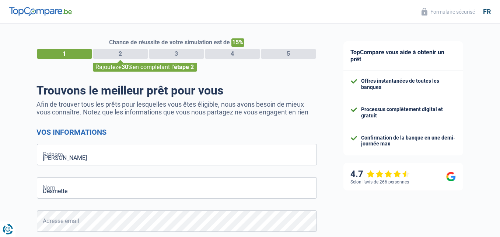
type input "474723913"
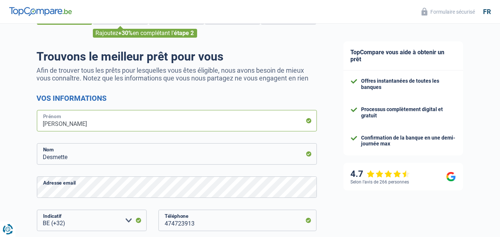
scroll to position [147, 0]
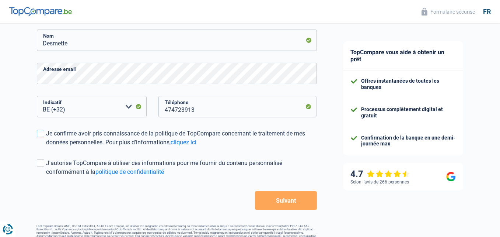
click at [44, 134] on span at bounding box center [40, 133] width 7 height 7
click at [46, 147] on input "Je confirme avoir pris connaissance de la politique de TopCompare concernant le…" at bounding box center [46, 147] width 0 height 0
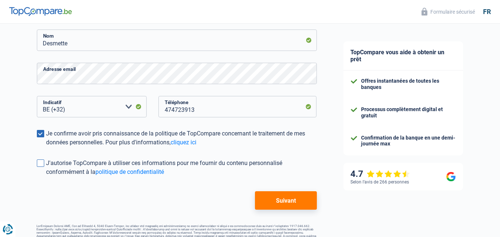
click at [39, 163] on span at bounding box center [40, 162] width 7 height 7
click at [46, 176] on input "J'autorise TopCompare à utiliser ces informations pour me fournir du contenu pe…" at bounding box center [46, 176] width 0 height 0
click at [286, 201] on button "Suivant" at bounding box center [286, 200] width 62 height 18
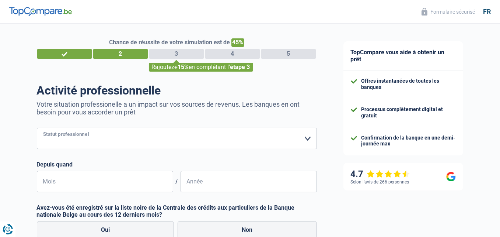
click at [57, 135] on select "Ouvrier Employé privé Employé public Invalide Indépendant Pensionné Chômeur Mut…" at bounding box center [177, 138] width 280 height 21
select select "publicEmployee"
click at [37, 128] on select "Ouvrier Employé privé Employé public Invalide Indépendant Pensionné Chômeur Mut…" at bounding box center [177, 138] width 280 height 21
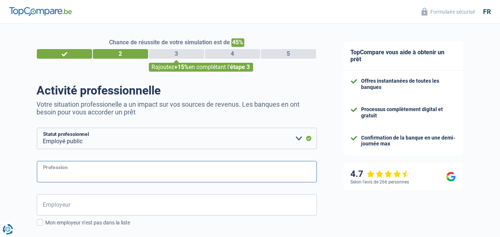
click at [52, 174] on input "Profession" at bounding box center [177, 171] width 280 height 21
type input "fonctionnaire"
drag, startPoint x: 62, startPoint y: 206, endPoint x: 73, endPoint y: 206, distance: 11.4
click at [63, 206] on input "Employeur" at bounding box center [177, 204] width 280 height 21
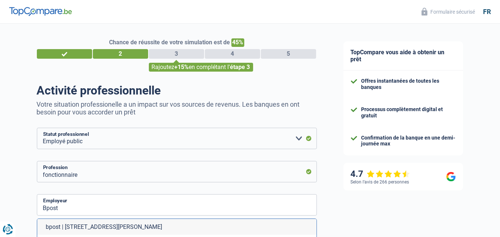
drag, startPoint x: 102, startPoint y: 228, endPoint x: 117, endPoint y: 219, distance: 17.4
click at [102, 229] on li "bpost | Boulevard Anspach, 1 | 1000 - Bruxelles" at bounding box center [177, 227] width 280 height 16
type input "bpost | Boulevard Anspach, 1 | 1000 - Bruxelles"
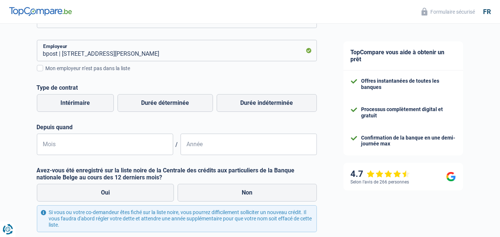
scroll to position [111, 0]
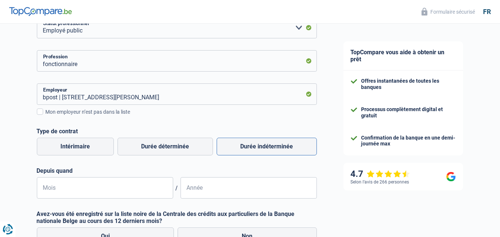
click at [263, 146] on label "Durée indéterminée" at bounding box center [267, 147] width 100 height 18
click at [263, 146] on input "Durée indéterminée" at bounding box center [267, 147] width 100 height 18
radio input "true"
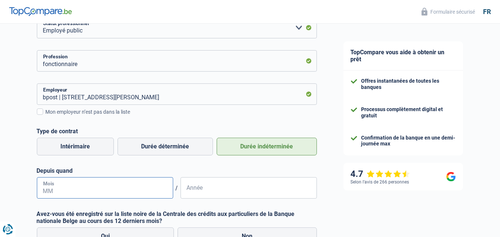
click at [72, 190] on input "Mois" at bounding box center [105, 187] width 136 height 21
type input "03"
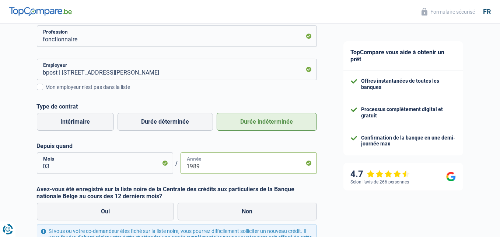
scroll to position [147, 0]
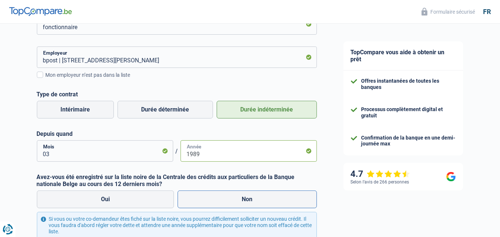
type input "1989"
click at [239, 198] on label "Non" at bounding box center [247, 199] width 139 height 18
click at [239, 198] on input "Non" at bounding box center [247, 199] width 139 height 18
radio input "true"
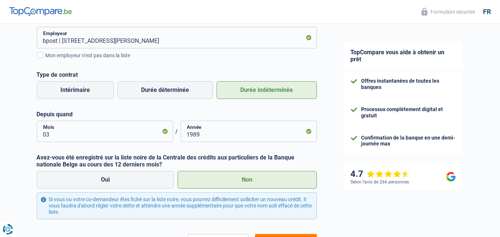
scroll to position [184, 0]
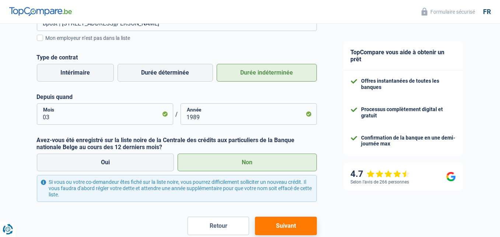
click at [285, 229] on button "Suivant" at bounding box center [286, 225] width 62 height 18
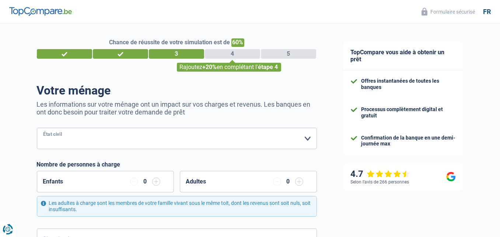
click at [114, 136] on select "Célibataire Marié(e) Cohabitant(e) légal(e) Divorcé(e) Veuf(ve) Séparé (de fait…" at bounding box center [177, 138] width 280 height 21
select select "single"
click at [37, 128] on select "Célibataire Marié(e) Cohabitant(e) légal(e) Divorcé(e) Veuf(ve) Séparé (de fait…" at bounding box center [177, 138] width 280 height 21
click at [81, 184] on div "Enfants 0" at bounding box center [105, 181] width 137 height 21
click at [246, 183] on div "Adultes 0" at bounding box center [248, 181] width 137 height 21
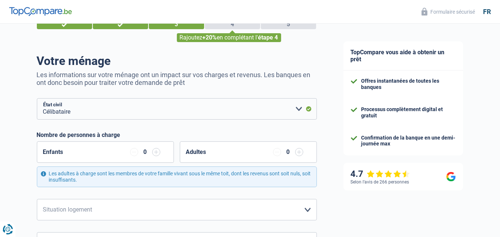
scroll to position [111, 0]
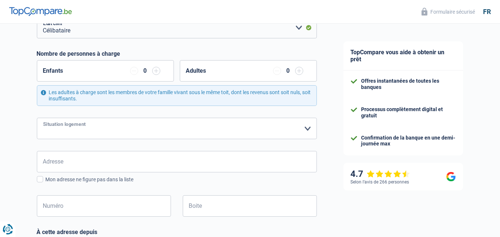
click at [60, 128] on select "Locataire Propriétaire avec prêt hypothécaire Propriétaire sans prêt hypothécai…" at bounding box center [177, 128] width 280 height 21
select select "rents"
click at [37, 118] on select "Locataire Propriétaire avec prêt hypothécaire Propriétaire sans prêt hypothécai…" at bounding box center [177, 128] width 280 height 21
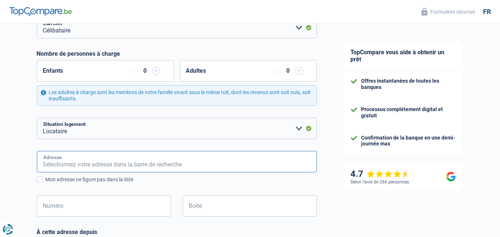
click at [61, 164] on input "Adresse" at bounding box center [177, 161] width 280 height 21
type input "Rue Edouard Sourdeau"
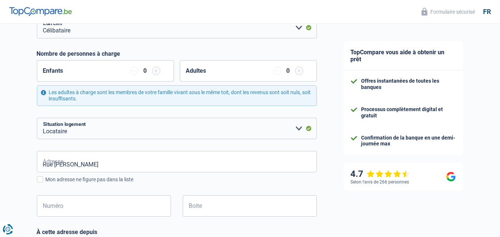
type input "Belgique"
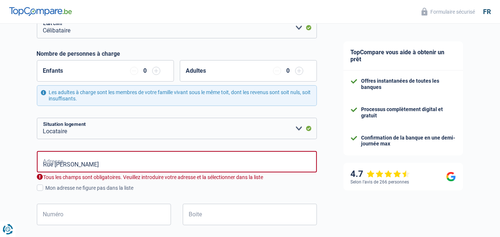
type input "Belgique"
click at [79, 212] on input "Numéro" at bounding box center [104, 214] width 134 height 21
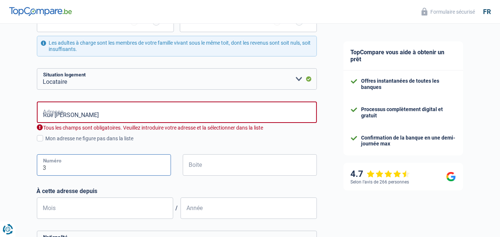
scroll to position [184, 0]
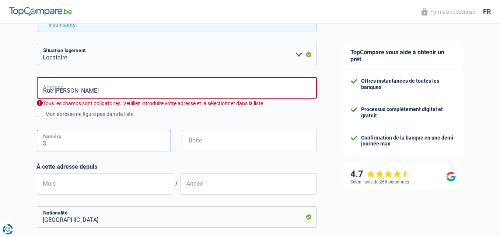
type input "3"
click at [82, 180] on input "Mois" at bounding box center [105, 183] width 136 height 21
drag, startPoint x: 107, startPoint y: 92, endPoint x: 113, endPoint y: 91, distance: 6.3
click at [107, 92] on input "Rue Edouard Sourdeau" at bounding box center [177, 87] width 280 height 21
type input "Rue Edouard Sourdeau, 7640, Antoing, BE"
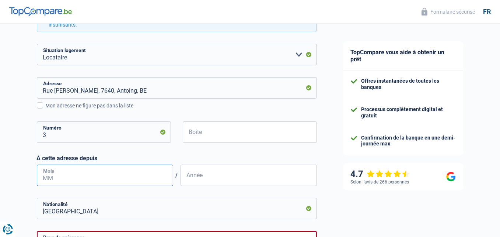
click at [94, 177] on input "Mois" at bounding box center [105, 174] width 136 height 21
type input "07"
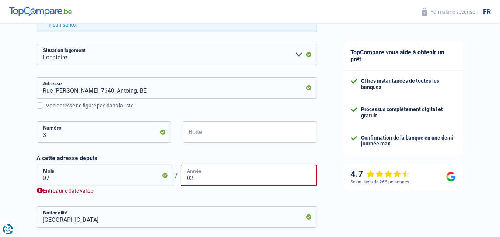
type input "0"
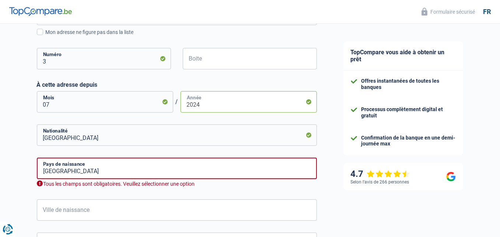
scroll to position [258, 0]
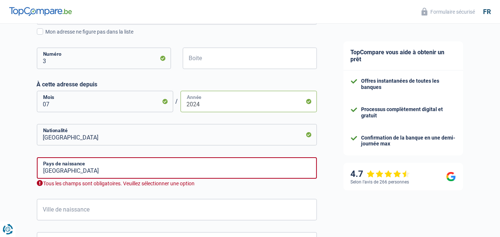
type input "2024"
click at [86, 170] on input "Belgique" at bounding box center [177, 167] width 280 height 21
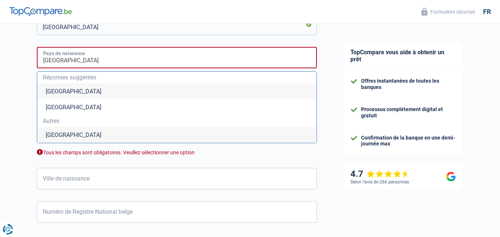
scroll to position [369, 0]
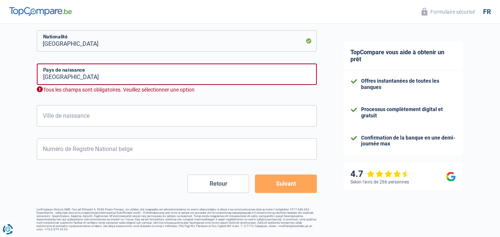
scroll to position [350, 0]
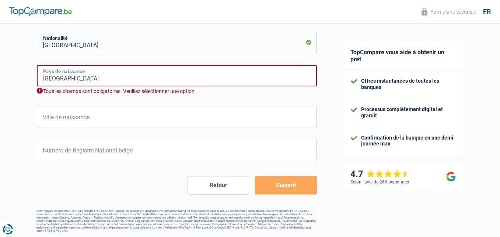
click at [87, 79] on input "Belgique" at bounding box center [177, 75] width 280 height 21
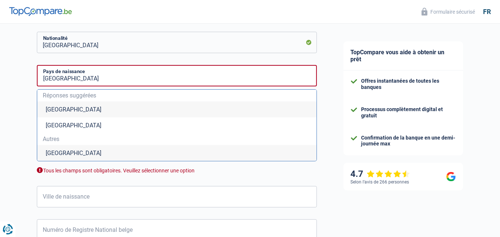
click at [52, 109] on li "Belgique" at bounding box center [177, 109] width 280 height 16
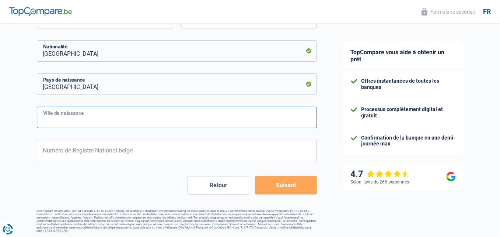
drag, startPoint x: 63, startPoint y: 118, endPoint x: 69, endPoint y: 117, distance: 5.5
click at [63, 118] on input "Ville de naissance" at bounding box center [177, 117] width 280 height 21
type input "Tournai"
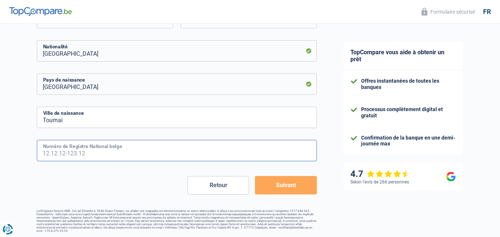
drag, startPoint x: 50, startPoint y: 145, endPoint x: 54, endPoint y: 147, distance: 4.8
click at [51, 146] on input "Numéro de Registre National belge" at bounding box center [177, 150] width 280 height 21
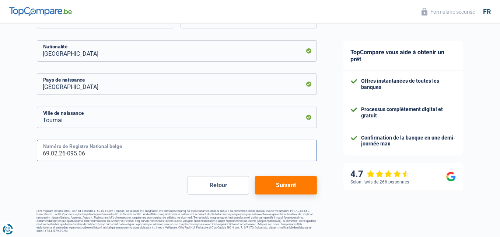
type input "69.02.26-095.06"
click at [287, 185] on button "Suivant" at bounding box center [286, 185] width 62 height 18
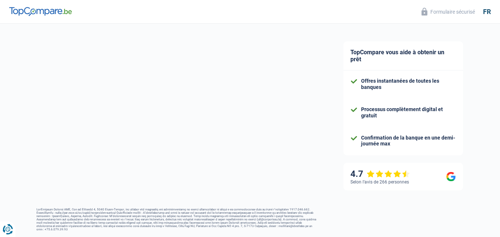
select select "netSalary"
select select "mealVouchers"
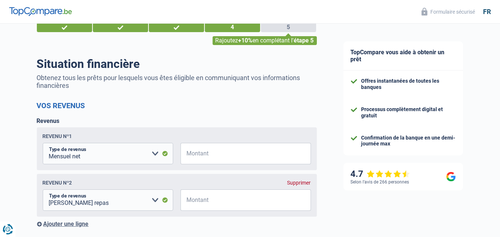
scroll to position [37, 0]
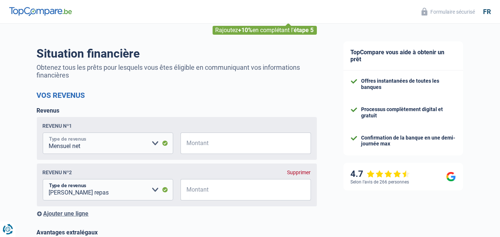
click at [155, 143] on select "Allocation d'handicap Allocations chômage Allocations familiales Chèques repas …" at bounding box center [108, 142] width 131 height 21
click at [198, 140] on input "Montant" at bounding box center [250, 142] width 121 height 21
type input "3.200"
click at [93, 192] on select "Allocation d'handicap Allocations chômage Allocations familiales Chèques repas …" at bounding box center [108, 189] width 131 height 21
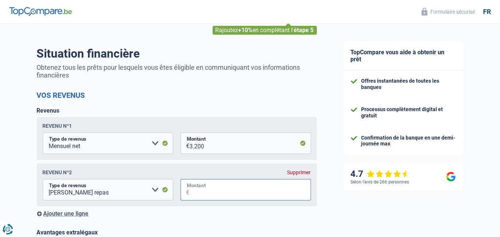
click at [227, 194] on input "Montant" at bounding box center [250, 189] width 121 height 21
type input "160"
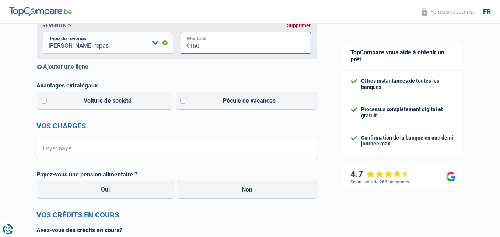
scroll to position [184, 0]
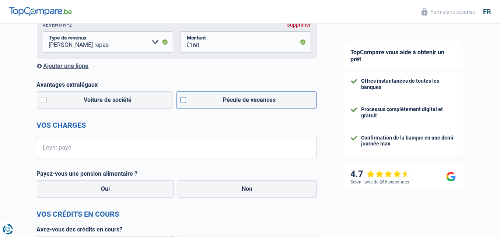
click at [185, 101] on label "Pécule de vacances" at bounding box center [246, 100] width 141 height 18
click at [185, 101] on input "Pécule de vacances" at bounding box center [246, 100] width 141 height 18
checkbox input "true"
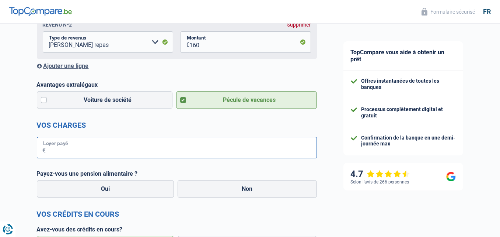
click at [89, 152] on input "Loyer payé" at bounding box center [181, 147] width 271 height 21
type input "650"
click at [249, 188] on label "Non" at bounding box center [247, 189] width 139 height 18
click at [249, 188] on input "Non" at bounding box center [247, 189] width 139 height 18
radio input "true"
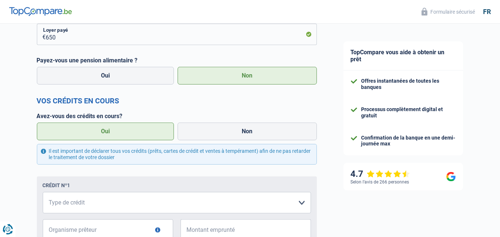
scroll to position [332, 0]
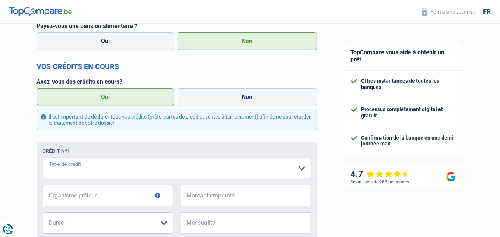
click at [69, 168] on select "Carte ou ouverture de crédit Prêt hypothécaire Vente à tempérament Prêt à tempé…" at bounding box center [177, 167] width 268 height 21
select select "cardOrCredit"
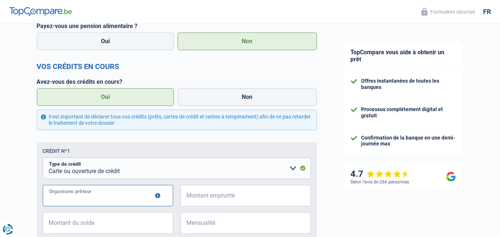
click at [74, 199] on input "Organisme prêteur" at bounding box center [108, 195] width 131 height 21
type input "beobank"
click at [223, 200] on input "Montant emprunté" at bounding box center [250, 195] width 121 height 21
type input "8.000"
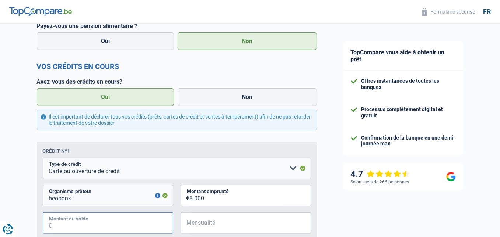
click at [116, 222] on input "Montant du solde" at bounding box center [112, 222] width 121 height 21
type input "7.500"
click at [214, 223] on input "Mensualité" at bounding box center [250, 222] width 121 height 21
type input "320"
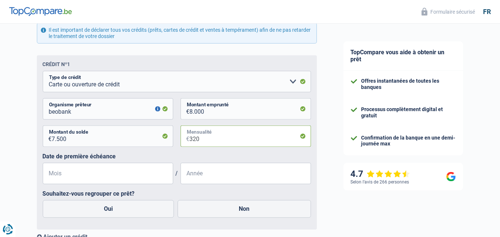
scroll to position [442, 0]
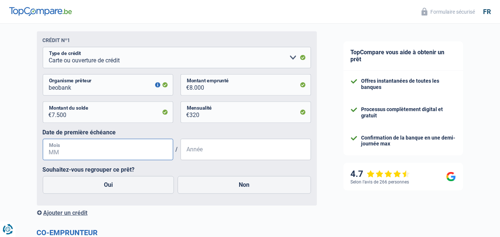
click at [88, 149] on input "Mois" at bounding box center [108, 149] width 131 height 21
type input "08"
click at [209, 155] on input "Année" at bounding box center [246, 149] width 131 height 21
type input "2023"
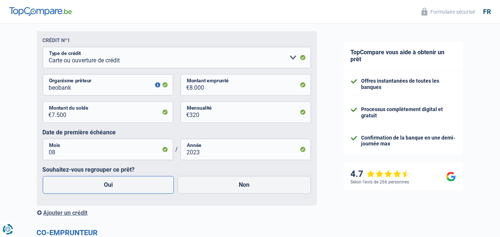
click at [123, 189] on label "Oui" at bounding box center [109, 185] width 132 height 18
click at [123, 189] on input "Oui" at bounding box center [109, 185] width 132 height 18
radio input "true"
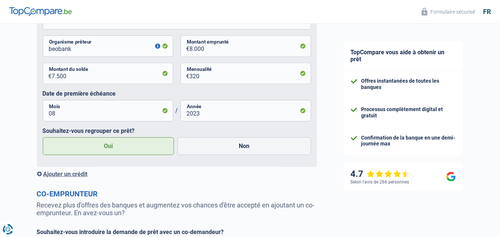
scroll to position [553, 0]
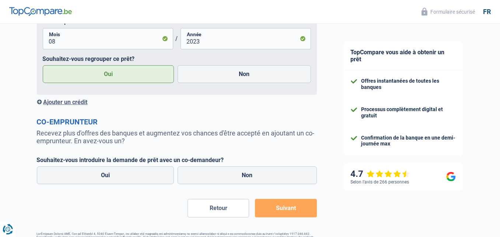
click at [75, 104] on div "Ajouter un crédit" at bounding box center [177, 101] width 280 height 7
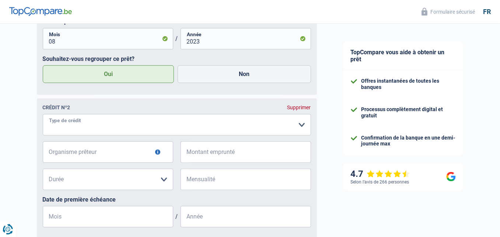
click at [84, 125] on select "Carte ou ouverture de crédit Prêt hypothécaire Vente à tempérament Prêt à tempé…" at bounding box center [177, 124] width 268 height 21
click at [294, 126] on select "Carte ou ouverture de crédit Prêt hypothécaire Vente à tempérament Prêt à tempé…" at bounding box center [177, 124] width 268 height 21
select select "personalLoan"
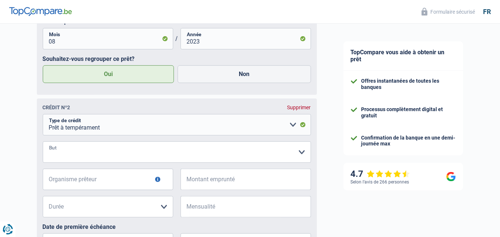
click at [65, 155] on select "Confort maison: meubles, textile, peinture, électroménager, outillage non-profe…" at bounding box center [177, 151] width 268 height 21
select select "other"
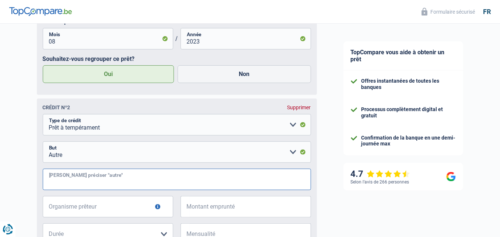
click at [68, 181] on input "Veuillez préciser "autre"" at bounding box center [177, 179] width 268 height 21
type input "convenance personnelle"
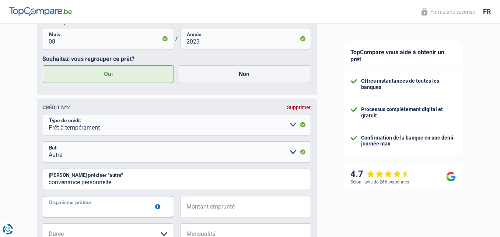
drag, startPoint x: 75, startPoint y: 211, endPoint x: 80, endPoint y: 209, distance: 5.4
click at [75, 211] on input "Organisme prêteur" at bounding box center [108, 206] width 131 height 21
type input "alpha crédit"
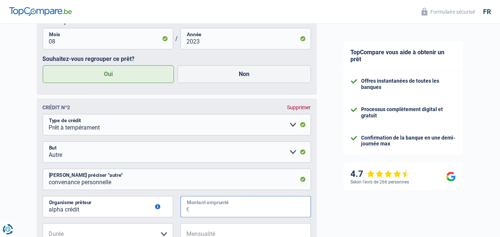
click at [206, 212] on input "Montant emprunté" at bounding box center [250, 206] width 121 height 21
type input "10.000"
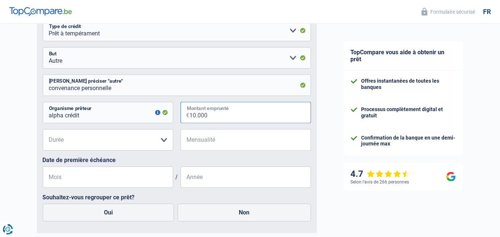
scroll to position [664, 0]
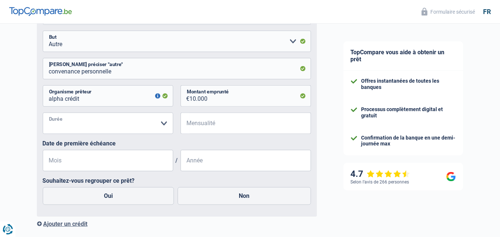
click at [73, 125] on select "12 mois 18 mois 24 mois 30 mois 36 mois 42 mois 48 mois Veuillez sélectionner u…" at bounding box center [108, 122] width 131 height 21
select select "48"
click at [43, 115] on select "12 mois 18 mois 24 mois 30 mois 36 mois 42 mois 48 mois Veuillez sélectionner u…" at bounding box center [108, 122] width 131 height 21
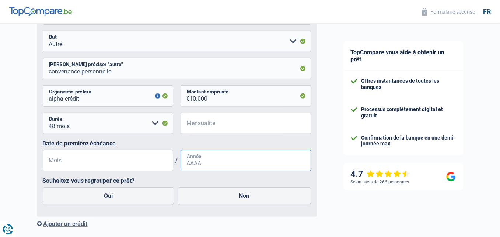
click at [203, 161] on input "Année" at bounding box center [246, 160] width 131 height 21
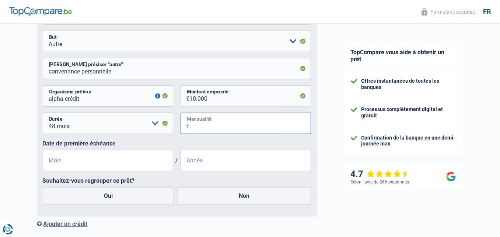
click at [200, 128] on input "Mensualité" at bounding box center [250, 122] width 121 height 21
type input "238"
drag, startPoint x: 116, startPoint y: 166, endPoint x: 124, endPoint y: 165, distance: 8.1
click at [116, 166] on input "Mois" at bounding box center [108, 160] width 131 height 21
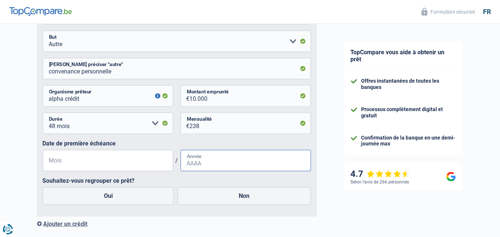
type input "09"
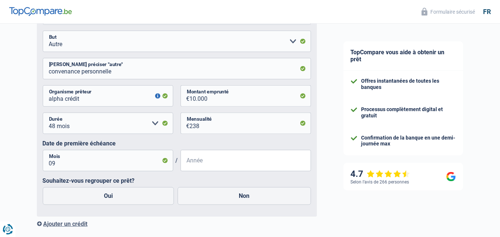
click at [226, 164] on input "Année" at bounding box center [246, 160] width 131 height 21
type input "2023"
click at [129, 201] on label "Oui" at bounding box center [109, 196] width 132 height 18
click at [129, 201] on input "Oui" at bounding box center [109, 196] width 132 height 18
radio input "true"
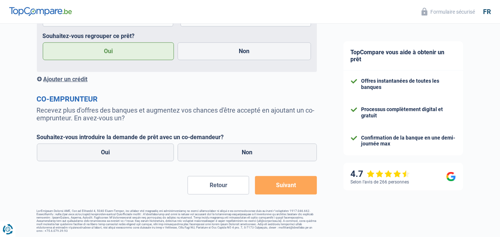
scroll to position [811, 0]
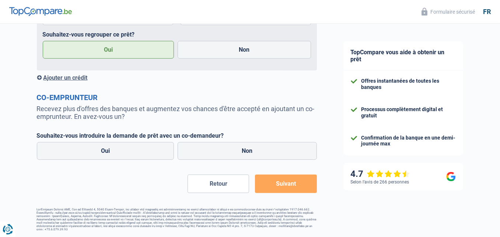
click at [68, 79] on div "Ajouter un crédit" at bounding box center [177, 77] width 280 height 7
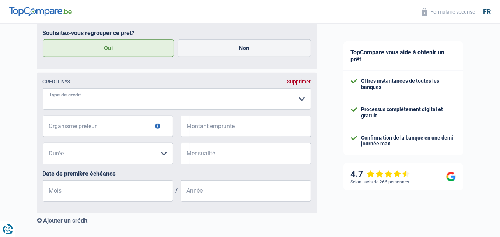
click at [71, 104] on select "Carte ou ouverture de crédit Prêt hypothécaire Vente à tempérament Prêt à tempé…" at bounding box center [177, 98] width 268 height 21
select select "carLoan"
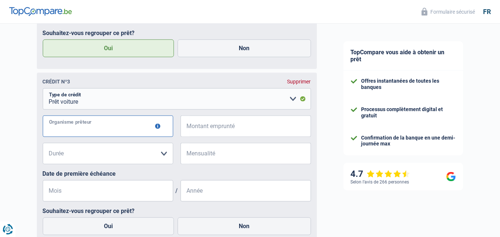
click at [83, 128] on input "Organisme prêteur" at bounding box center [108, 125] width 131 height 21
type input "record credits"
click at [235, 132] on input "Montant emprunté" at bounding box center [250, 125] width 121 height 21
type input "20.721"
click at [111, 160] on select "12 mois 18 mois 24 mois 30 mois 36 mois 42 mois 48 mois 60 mois 72 mois 84 mois…" at bounding box center [108, 153] width 131 height 21
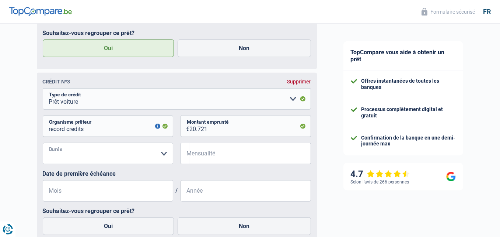
select select "60"
click at [43, 145] on select "12 mois 18 mois 24 mois 30 mois 36 mois 42 mois 48 mois 60 mois 72 mois 84 mois…" at bounding box center [108, 153] width 131 height 21
click at [199, 155] on input "Mensualité" at bounding box center [250, 153] width 121 height 21
type input "389"
click at [111, 195] on input "Mois" at bounding box center [108, 190] width 131 height 21
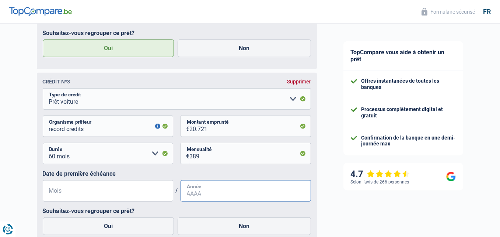
type input "04"
click at [211, 198] on input "Année" at bounding box center [246, 190] width 131 height 21
type input "2021"
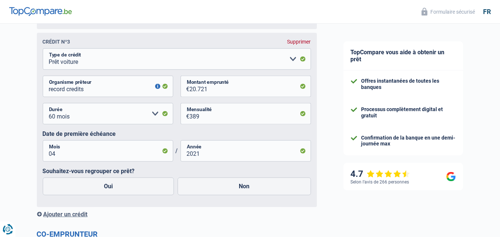
scroll to position [922, 0]
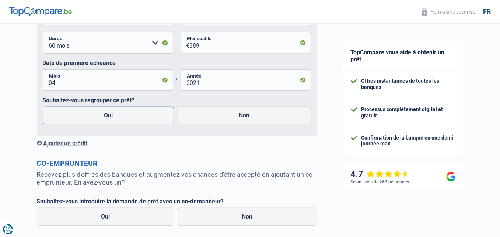
click at [126, 124] on label "Oui" at bounding box center [109, 116] width 132 height 18
click at [126, 124] on input "Oui" at bounding box center [109, 116] width 132 height 18
radio input "true"
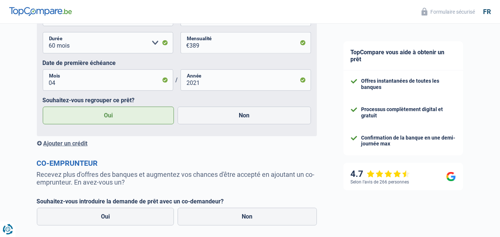
click at [74, 144] on div "Ajouter un crédit" at bounding box center [177, 143] width 280 height 7
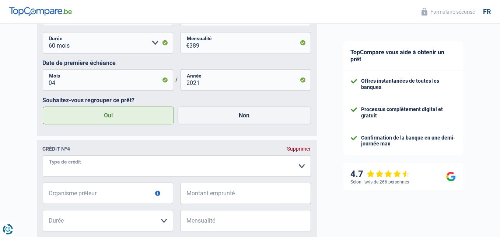
click at [92, 167] on select "Carte ou ouverture de crédit Prêt hypothécaire Vente à tempérament Prêt à tempé…" at bounding box center [177, 165] width 268 height 21
select select "carLoan"
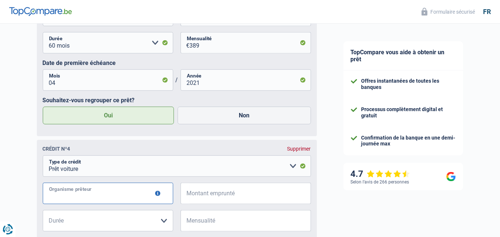
click at [85, 198] on input "Organisme prêteur" at bounding box center [108, 193] width 131 height 21
type input "Fortis Laons"
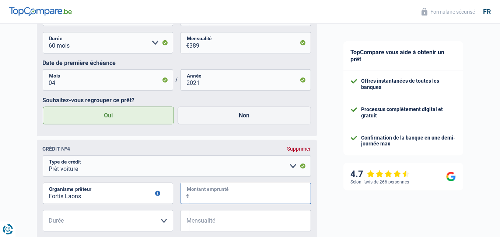
drag, startPoint x: 213, startPoint y: 199, endPoint x: 218, endPoint y: 202, distance: 5.1
click at [213, 199] on input "Montant emprunté" at bounding box center [250, 193] width 121 height 21
type input "20.000"
drag, startPoint x: 130, startPoint y: 224, endPoint x: 138, endPoint y: 223, distance: 7.8
click at [130, 224] on select "12 mois 18 mois 24 mois 30 mois 36 mois 42 mois 48 mois 60 mois 72 mois 84 mois…" at bounding box center [108, 220] width 131 height 21
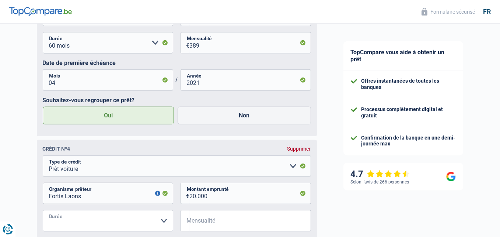
select select "60"
click at [43, 213] on select "12 mois 18 mois 24 mois 30 mois 36 mois 42 mois 48 mois 60 mois 72 mois 84 mois…" at bounding box center [108, 220] width 131 height 21
click at [209, 226] on input "Mensualité" at bounding box center [250, 220] width 121 height 21
type input "398"
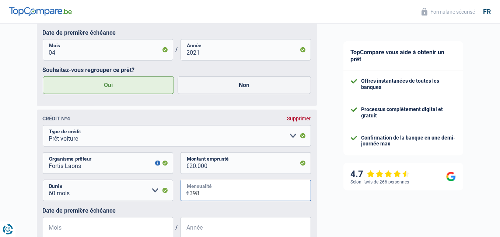
scroll to position [996, 0]
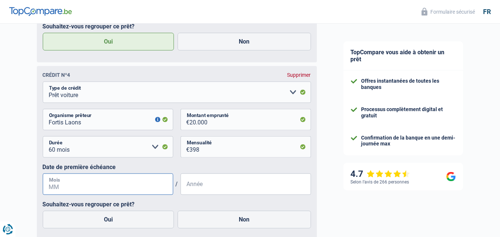
drag, startPoint x: 107, startPoint y: 191, endPoint x: 110, endPoint y: 190, distance: 3.8
click at [107, 191] on input "Mois" at bounding box center [108, 183] width 131 height 21
type input "10"
click at [206, 191] on input "Année" at bounding box center [246, 183] width 131 height 21
type input "2024"
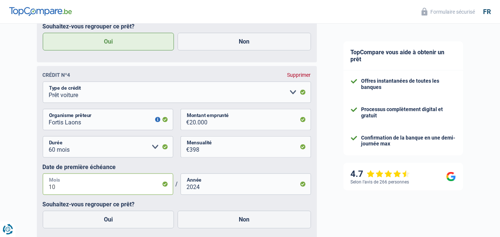
drag, startPoint x: 55, startPoint y: 190, endPoint x: 44, endPoint y: 192, distance: 11.3
click at [44, 192] on input "10" at bounding box center [108, 183] width 131 height 21
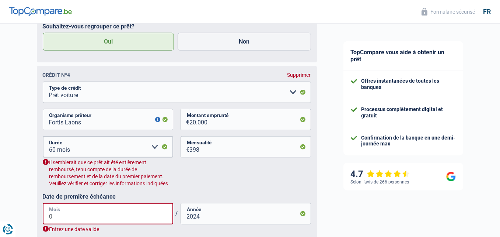
type input "06"
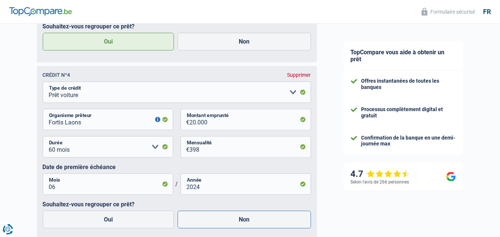
click at [236, 221] on label "Non" at bounding box center [244, 220] width 133 height 18
click at [236, 221] on input "Non" at bounding box center [244, 220] width 133 height 18
radio input "true"
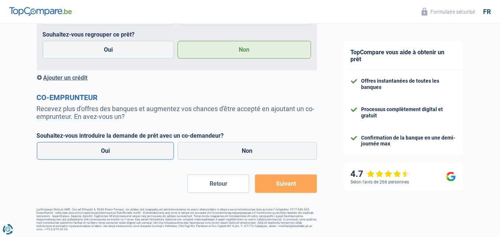
scroll to position [1168, 0]
click at [259, 151] on label "Non" at bounding box center [247, 151] width 139 height 18
click at [259, 151] on input "Non" at bounding box center [247, 151] width 139 height 18
radio input "true"
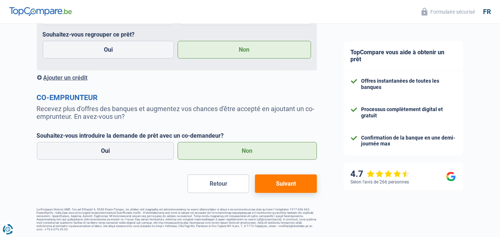
click at [288, 188] on button "Suivant" at bounding box center [286, 183] width 62 height 18
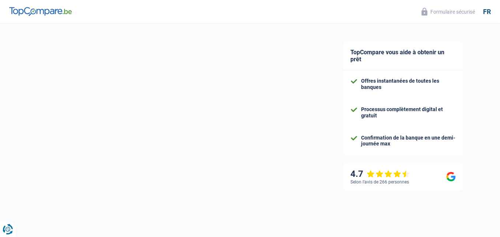
select select "refinancing"
select select "84"
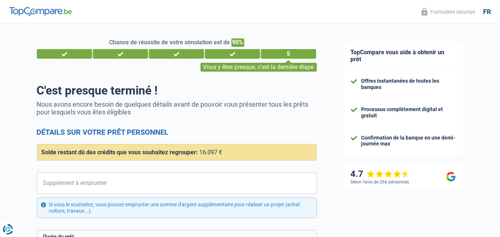
scroll to position [37, 0]
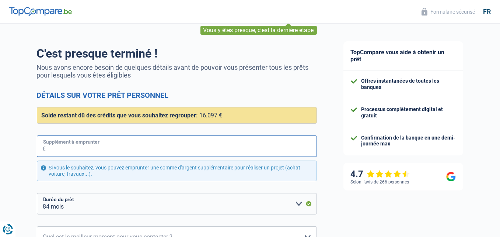
click at [61, 146] on input "Supplément à emprunter" at bounding box center [181, 145] width 271 height 21
type input "2.000"
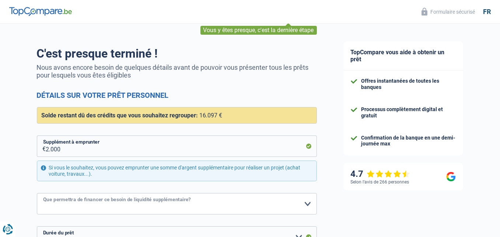
click at [49, 201] on select "Confort maison: meubles, textile, peinture, électroménager, outillage non-profe…" at bounding box center [177, 203] width 280 height 21
select select "other"
click at [37, 193] on select "Confort maison: meubles, textile, peinture, électroménager, outillage non-profe…" at bounding box center [177, 203] width 280 height 21
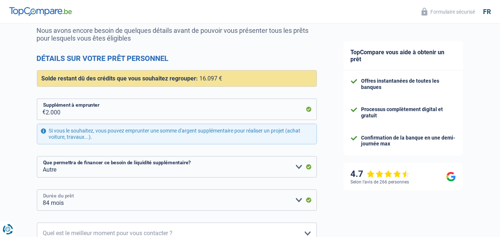
click at [298, 199] on select "12 mois 18 mois 24 mois 30 mois 36 mois 42 mois 48 mois 60 mois 72 mois 84 mois…" at bounding box center [177, 199] width 280 height 21
select select "42"
click at [37, 189] on select "12 mois 18 mois 24 mois 30 mois 36 mois 42 mois 48 mois 60 mois 72 mois 84 mois…" at bounding box center [177, 199] width 280 height 21
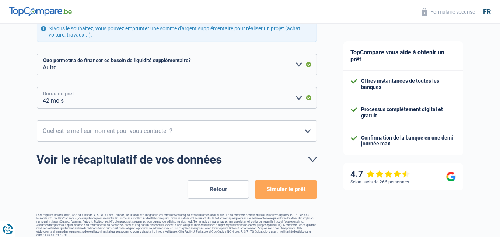
scroll to position [180, 0]
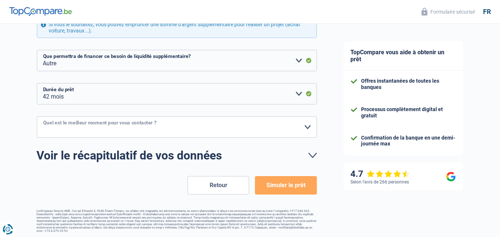
click at [136, 125] on select "10h-12h 12h-14h 14h-16h 16h-18h Veuillez sélectionner une option" at bounding box center [177, 126] width 280 height 21
select select "14-16"
click at [37, 116] on select "10h-12h 12h-14h 14h-16h 16h-18h Veuillez sélectionner une option" at bounding box center [177, 126] width 280 height 21
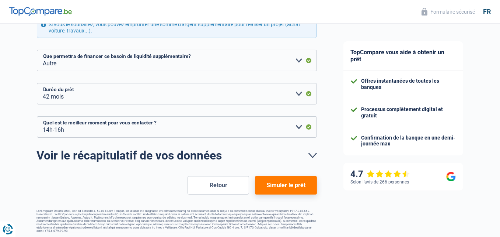
click at [296, 185] on button "Simuler le prêt" at bounding box center [286, 185] width 62 height 18
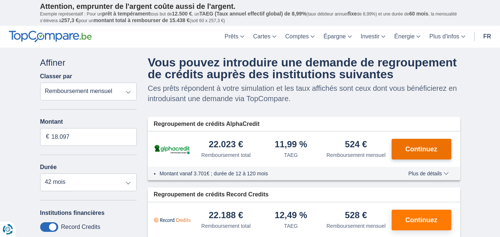
click at [425, 147] on span "Continuez" at bounding box center [422, 149] width 32 height 7
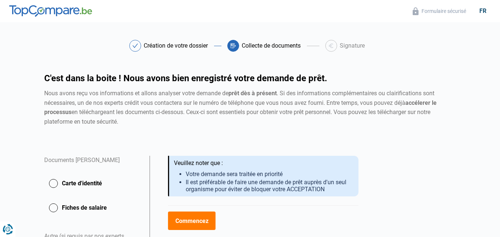
click at [61, 198] on button "Carte d'identité" at bounding box center [93, 207] width 96 height 18
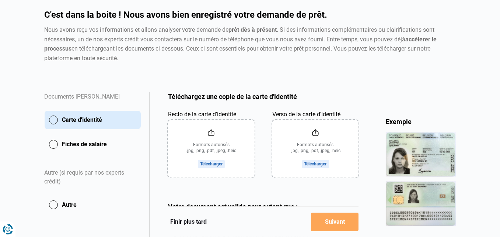
scroll to position [74, 0]
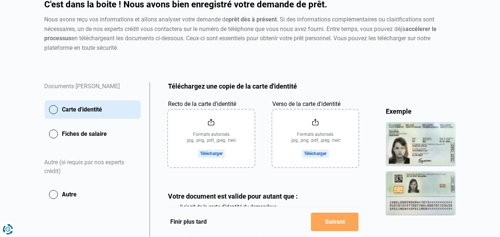
click at [215, 153] on input "Recto de la carte d'identité" at bounding box center [211, 139] width 87 height 58
click at [55, 111] on button "Carte d'identité" at bounding box center [93, 109] width 96 height 18
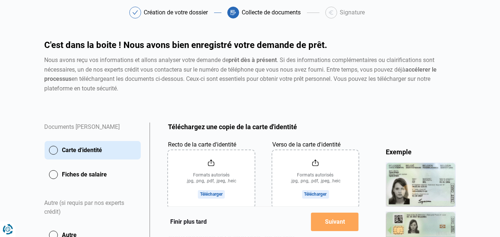
scroll to position [111, 0]
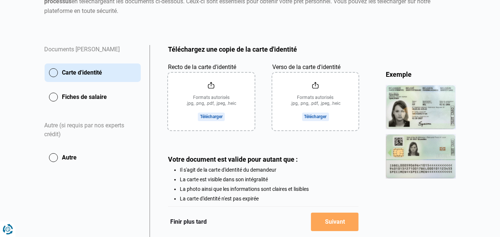
click at [214, 116] on input "Recto de la carte d'identité" at bounding box center [211, 102] width 87 height 58
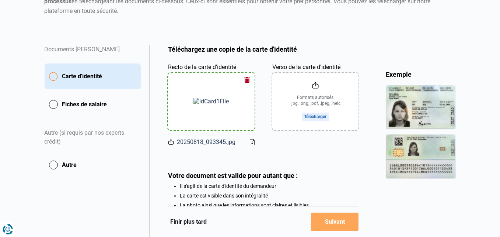
click at [322, 117] on input "Verso de la carte d'identité" at bounding box center [316, 102] width 87 height 58
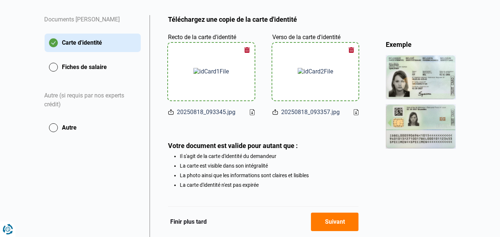
scroll to position [173, 0]
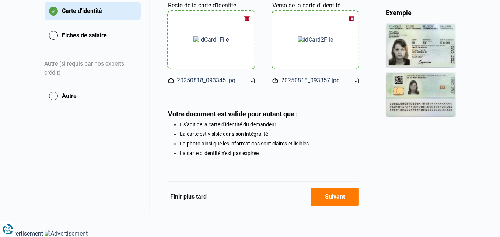
click at [97, 35] on button "Fiches de salaire" at bounding box center [93, 35] width 96 height 18
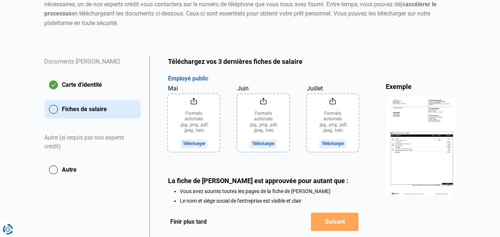
scroll to position [111, 0]
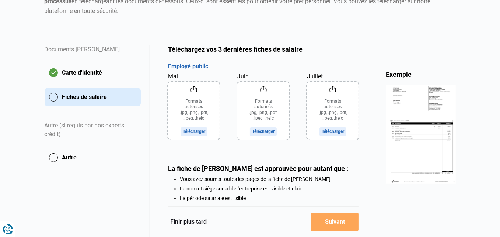
click at [193, 131] on input "Mai" at bounding box center [194, 111] width 52 height 58
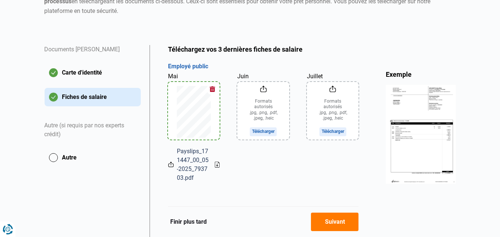
click at [266, 131] on input "Juin" at bounding box center [263, 111] width 52 height 58
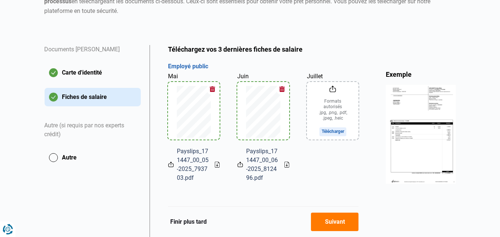
click at [331, 131] on input "Juillet" at bounding box center [333, 111] width 52 height 58
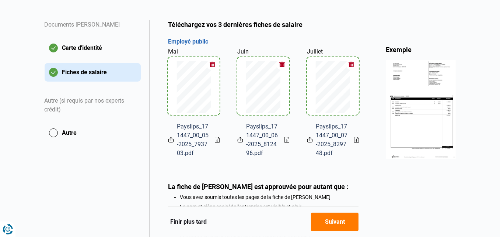
scroll to position [147, 0]
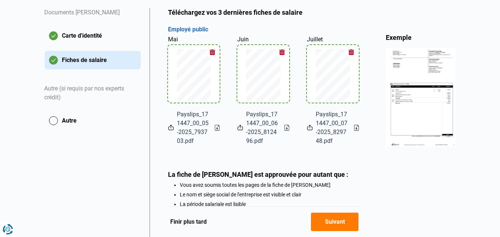
click at [337, 221] on button "Suivant" at bounding box center [335, 221] width 48 height 18
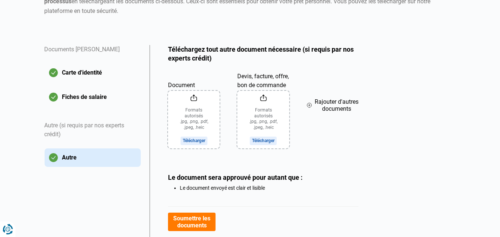
scroll to position [145, 0]
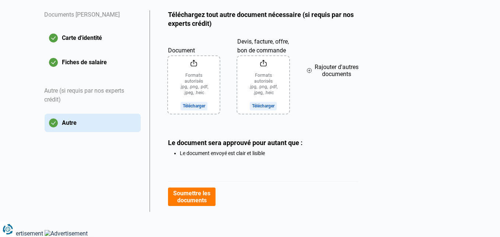
click at [191, 195] on button "Soumettre les documents" at bounding box center [192, 196] width 48 height 18
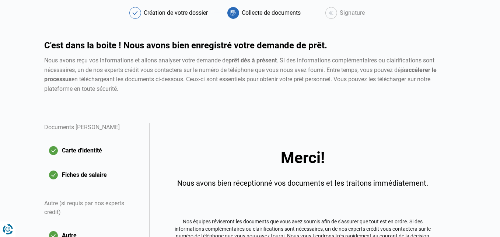
scroll to position [17, 0]
